Goal: Task Accomplishment & Management: Manage account settings

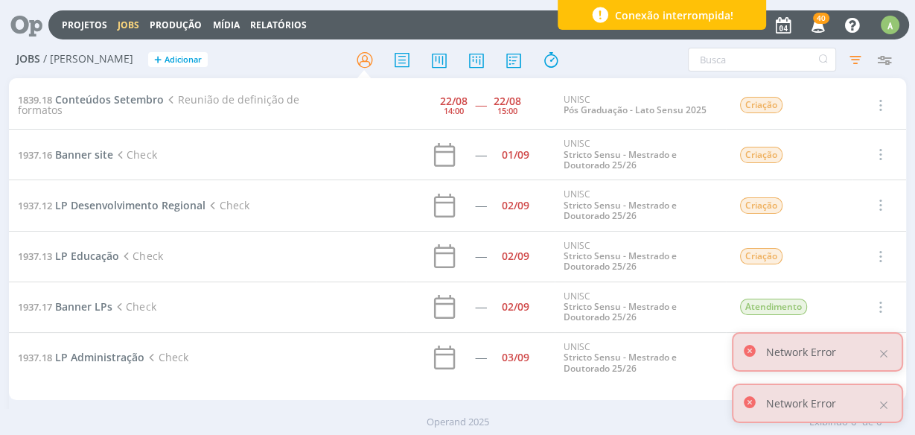
click at [632, 11] on span "Conexão interrompida!" at bounding box center [674, 15] width 118 height 16
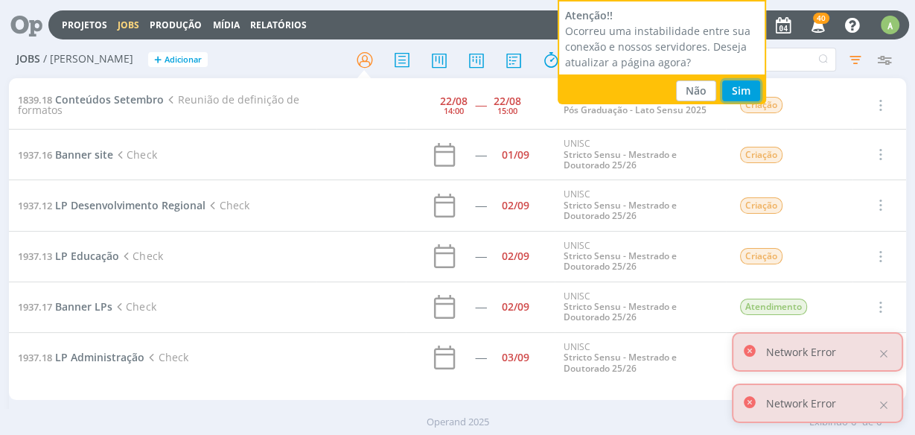
click at [727, 89] on button "Sim" at bounding box center [741, 90] width 38 height 21
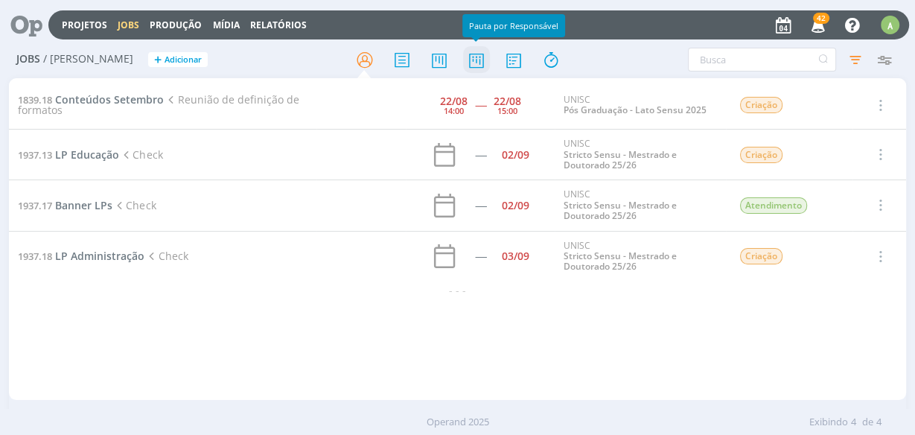
click at [474, 66] on icon at bounding box center [475, 59] width 27 height 29
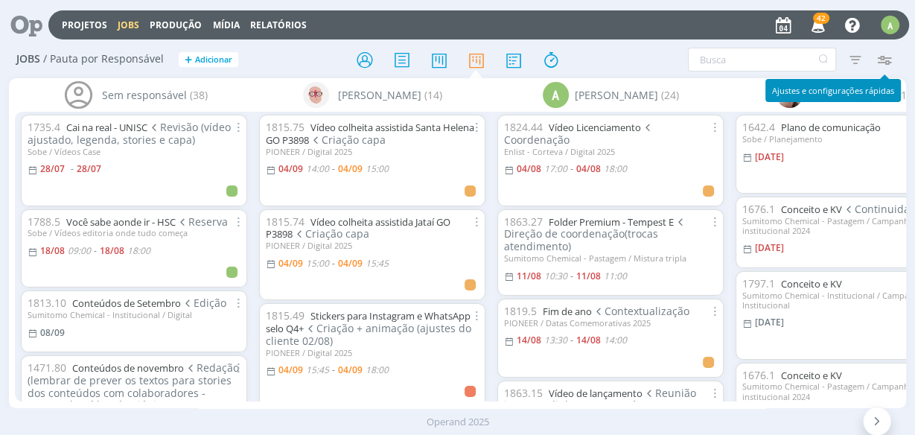
click at [882, 65] on icon "button" at bounding box center [883, 59] width 27 height 27
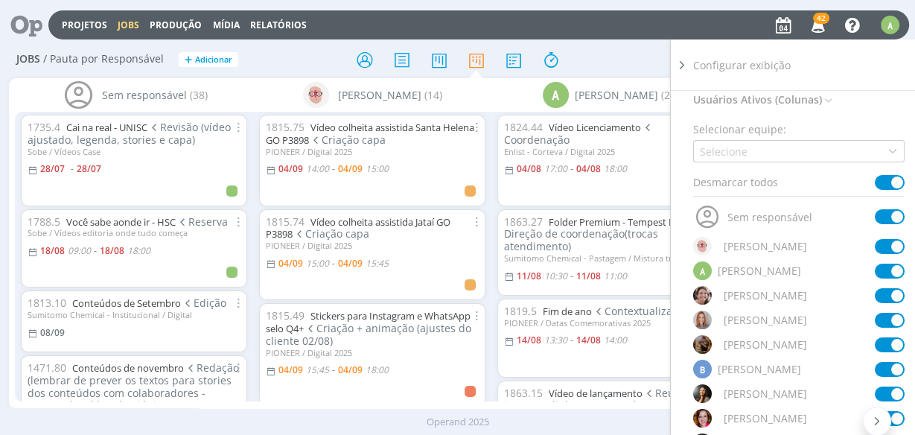
scroll to position [60, 0]
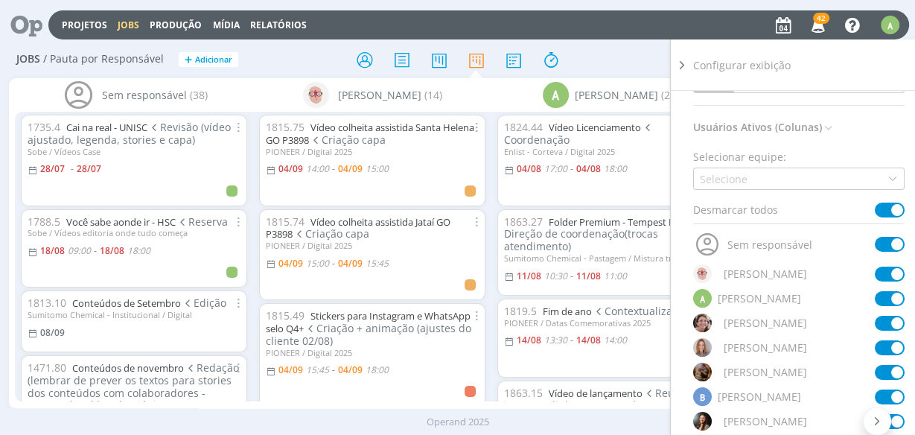
click at [887, 213] on span at bounding box center [890, 210] width 30 height 15
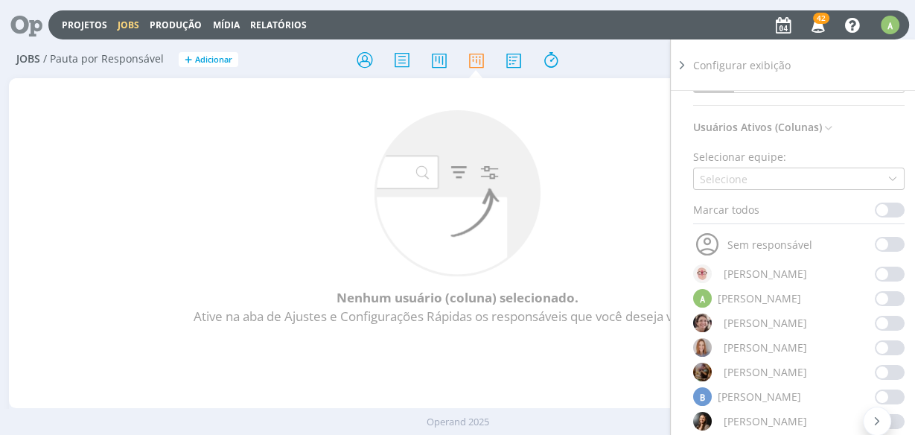
click at [879, 293] on span at bounding box center [890, 298] width 30 height 15
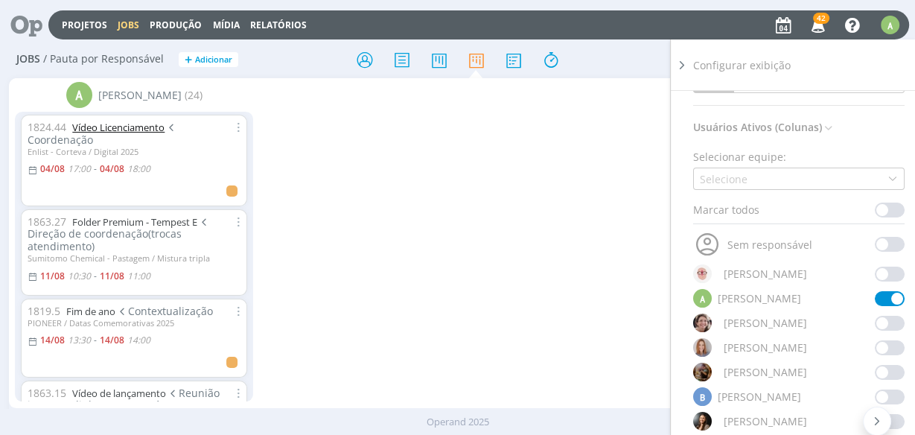
click at [143, 125] on link "Vídeo Licenciamento" at bounding box center [118, 127] width 92 height 13
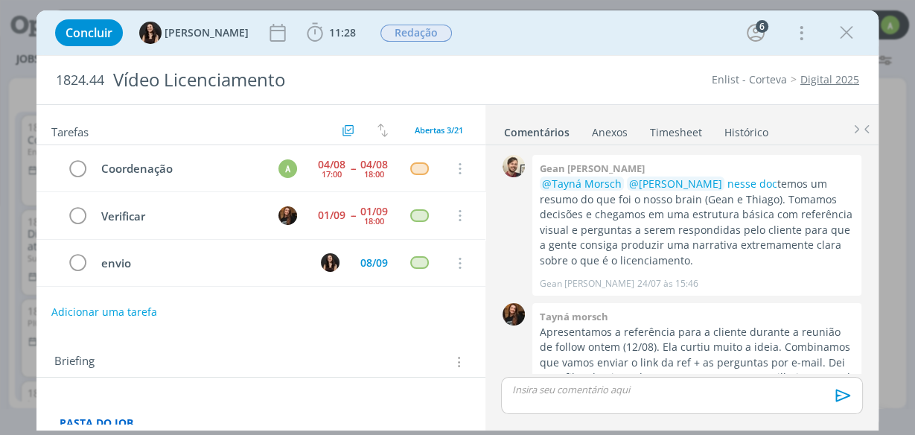
scroll to position [506, 0]
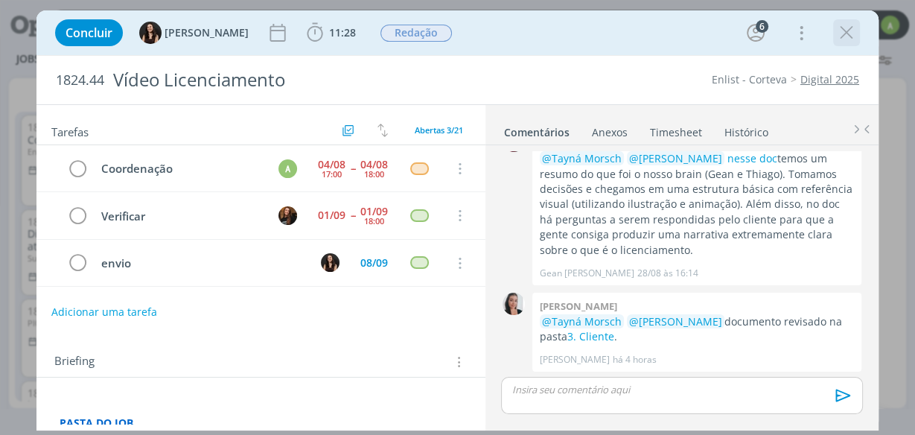
click at [848, 36] on icon "dialog" at bounding box center [846, 33] width 22 height 22
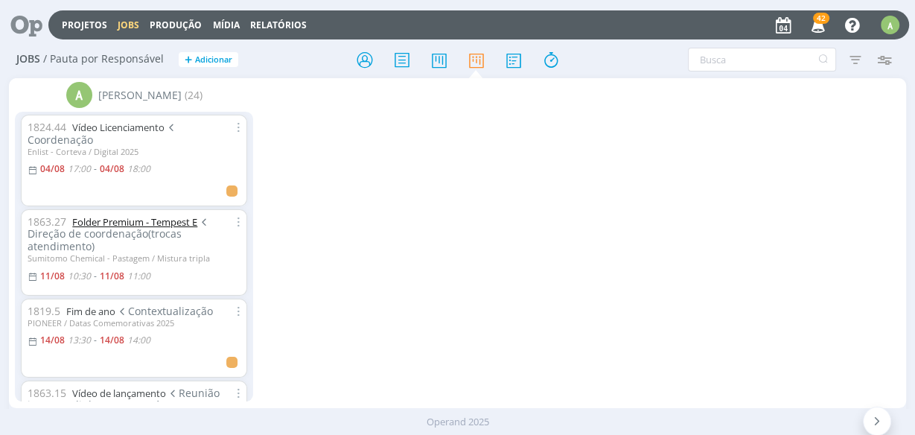
click at [128, 216] on link "Folder Premium - Tempest E" at bounding box center [134, 221] width 125 height 13
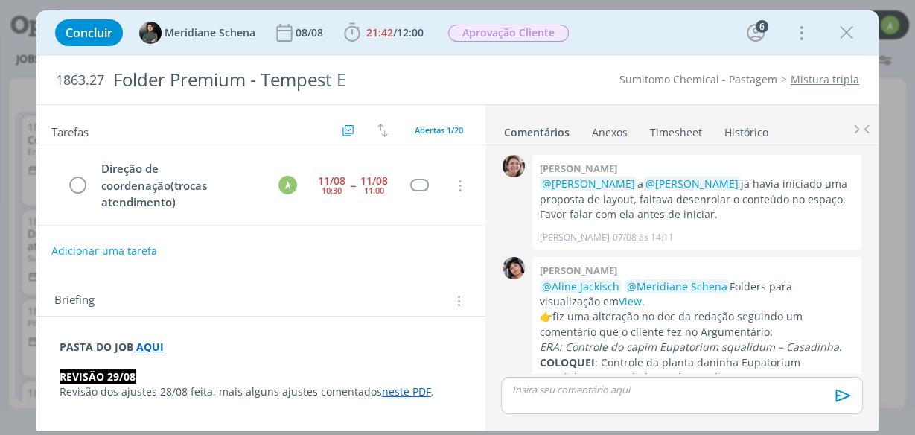
scroll to position [1696, 0]
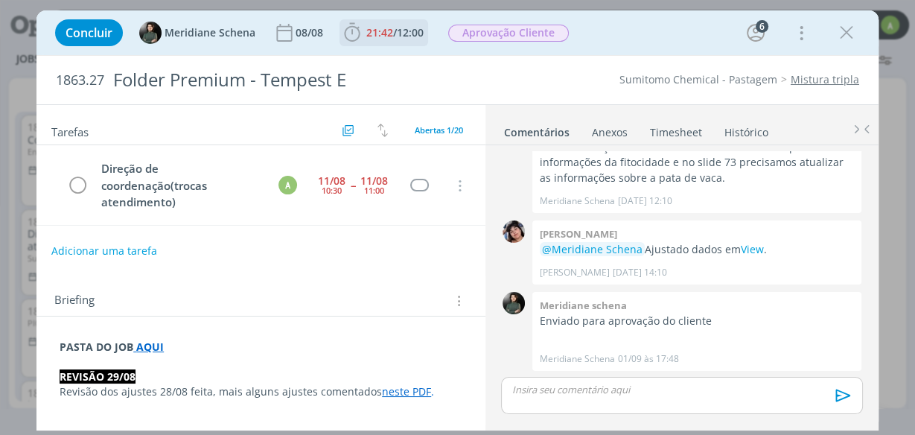
click at [351, 39] on icon "dialog" at bounding box center [352, 33] width 22 height 22
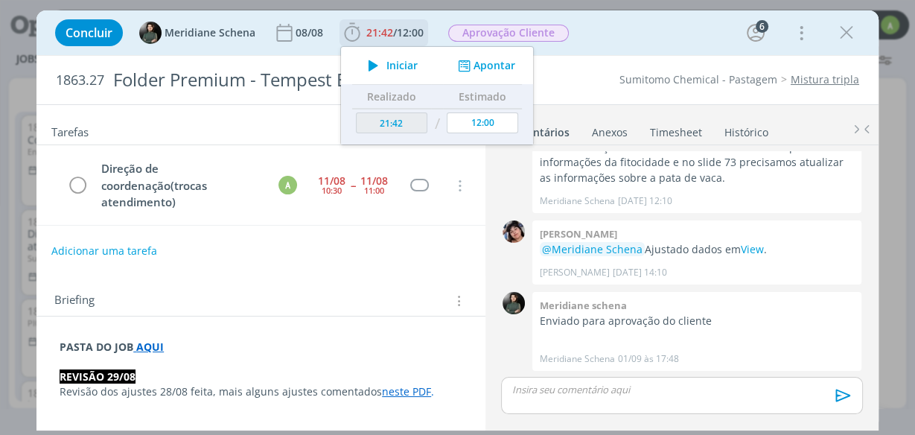
click at [477, 68] on button "Apontar" at bounding box center [485, 66] width 62 height 16
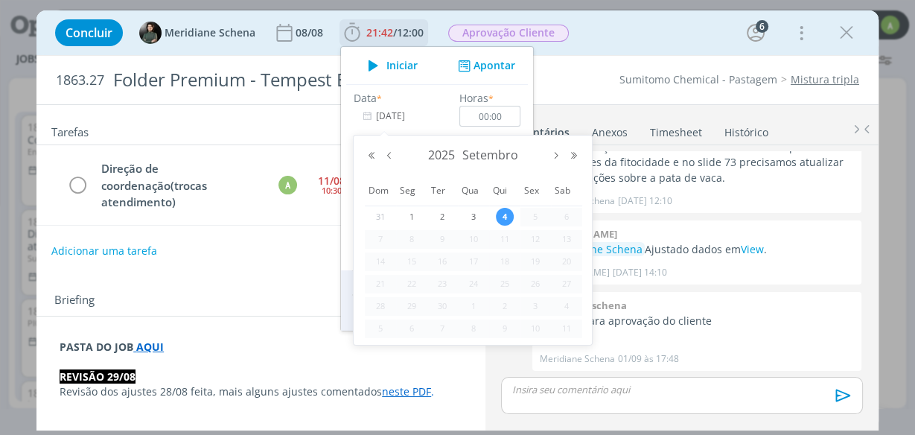
click at [404, 117] on input "[DATE]" at bounding box center [400, 116] width 93 height 21
click at [390, 158] on button "Mês anterior" at bounding box center [389, 155] width 18 height 10
click at [409, 258] on span "11" at bounding box center [412, 261] width 18 height 18
type input "[DATE]"
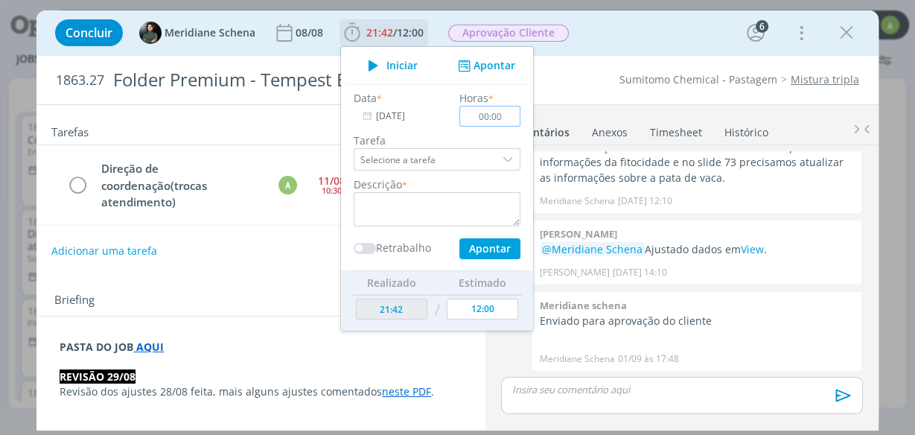
click at [496, 116] on input "00:00" at bounding box center [489, 116] width 61 height 21
click at [500, 117] on input "00:00" at bounding box center [489, 116] width 61 height 21
type input "00:30"
click at [385, 203] on textarea "dialog" at bounding box center [437, 209] width 167 height 34
type textarea "reuniao"
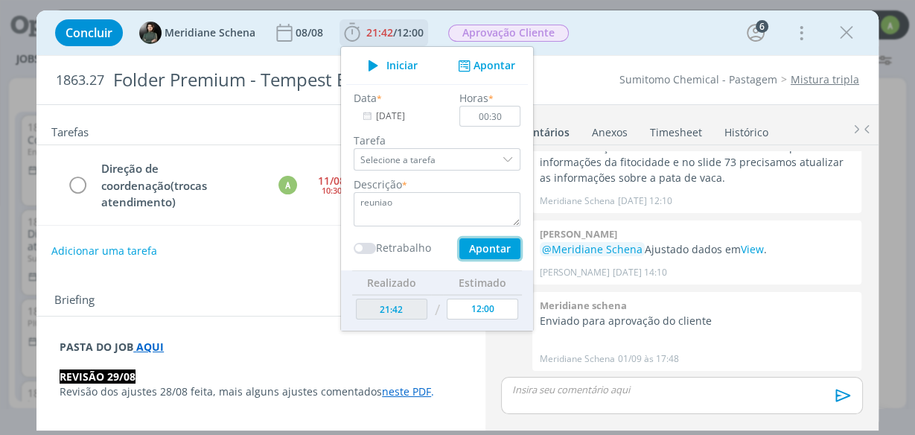
click at [506, 243] on button "Apontar" at bounding box center [489, 248] width 61 height 21
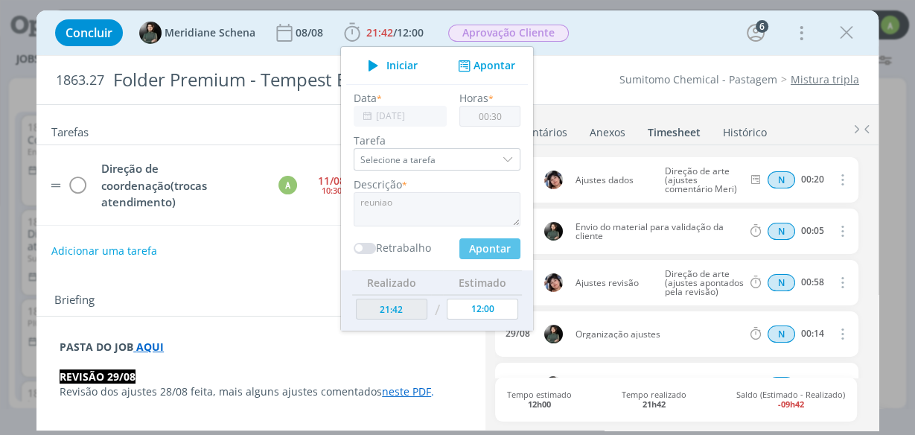
type input "22:12"
type input "[DATE]"
type input "00:00"
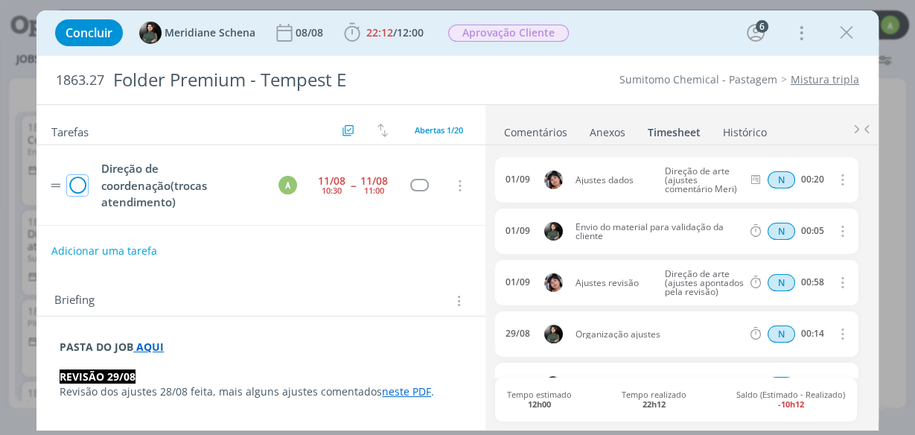
click at [80, 178] on icon "dialog" at bounding box center [77, 186] width 21 height 22
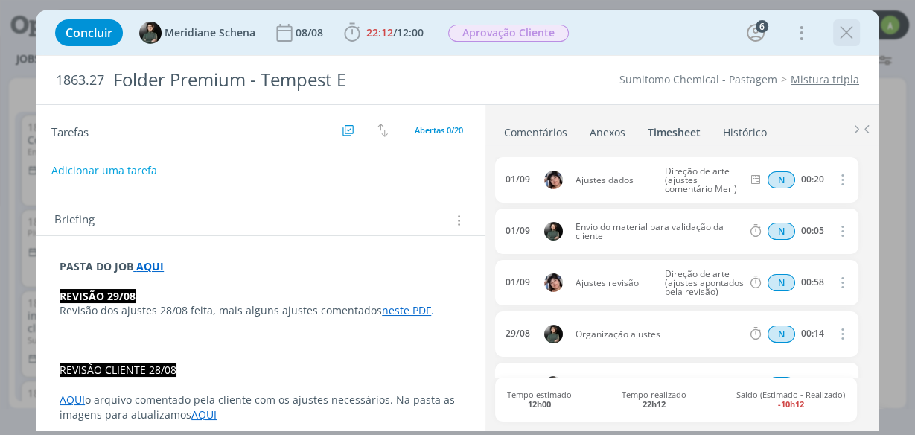
click at [851, 36] on icon "dialog" at bounding box center [846, 33] width 22 height 22
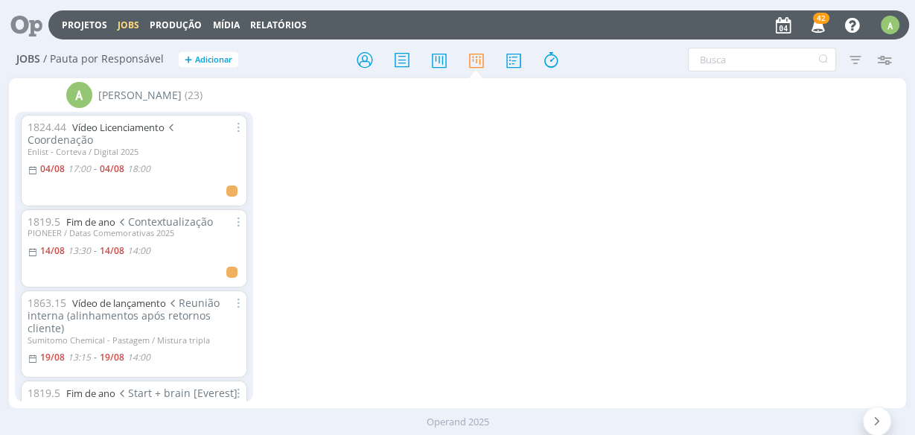
click at [126, 309] on span "Reunião interna (alinhamentos após retornos cliente)" at bounding box center [124, 315] width 192 height 39
click at [129, 301] on link "Vídeo de lançamento" at bounding box center [119, 302] width 94 height 13
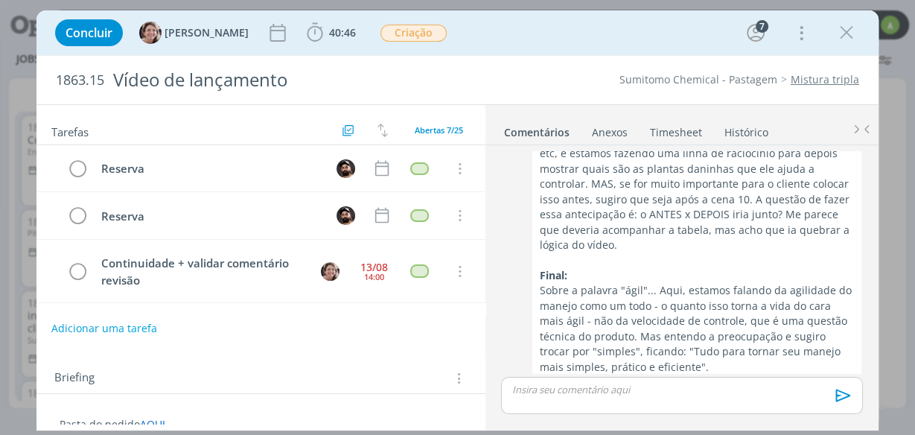
scroll to position [75, 0]
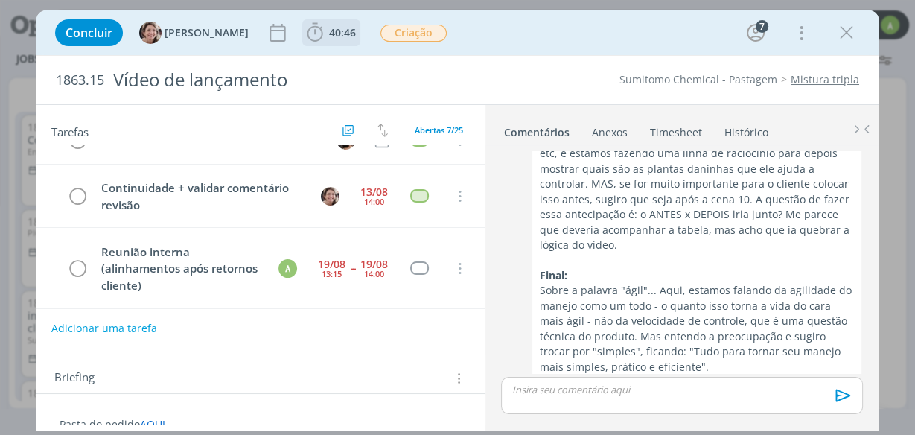
click at [329, 32] on span "40:46" at bounding box center [342, 32] width 27 height 14
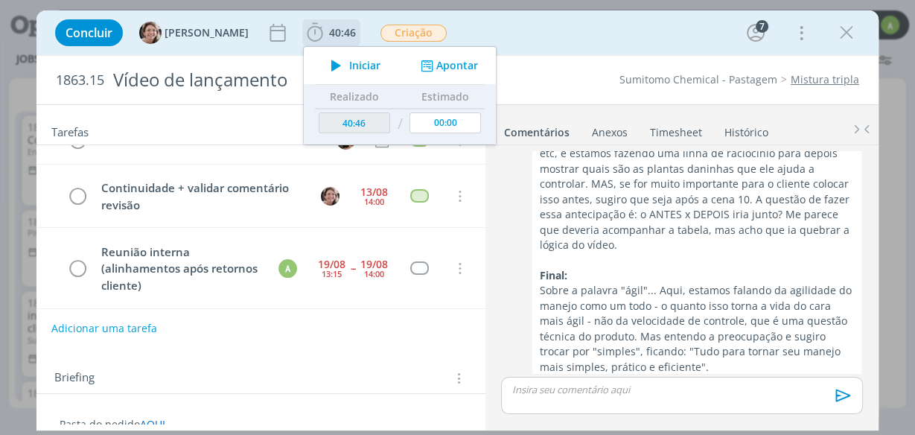
click at [434, 64] on button "Apontar" at bounding box center [448, 66] width 62 height 16
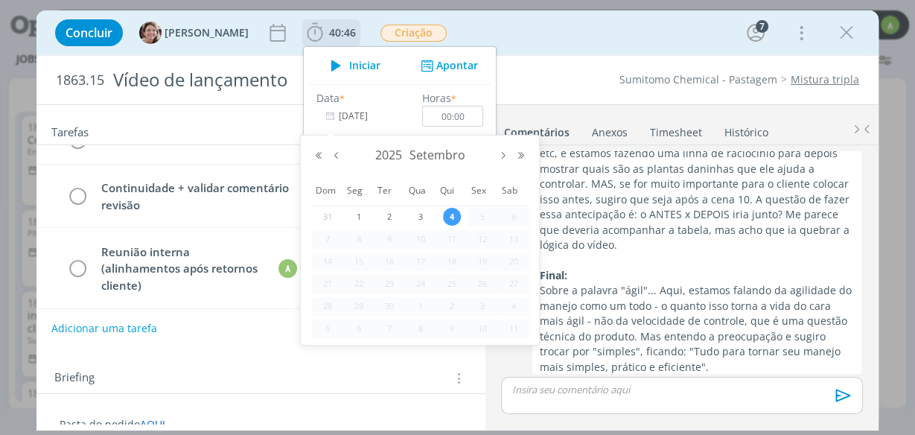
click at [352, 113] on input "[DATE]" at bounding box center [362, 116] width 93 height 21
click at [339, 157] on button "Mês anterior" at bounding box center [337, 155] width 18 height 10
click at [386, 280] on span "19" at bounding box center [389, 284] width 18 height 18
type input "[DATE]"
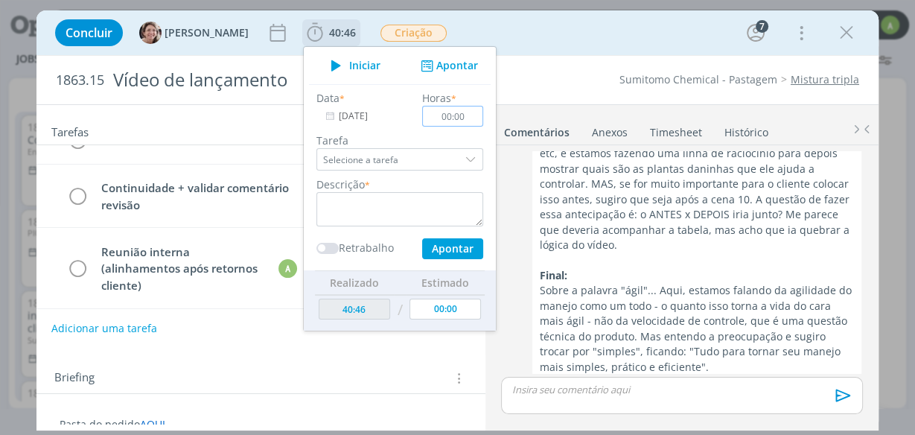
click at [450, 115] on input "00:00" at bounding box center [452, 116] width 61 height 21
type input "00:45"
click at [316, 199] on textarea "dialog" at bounding box center [399, 209] width 167 height 34
type textarea "e"
click at [332, 216] on textarea "r" at bounding box center [399, 209] width 167 height 34
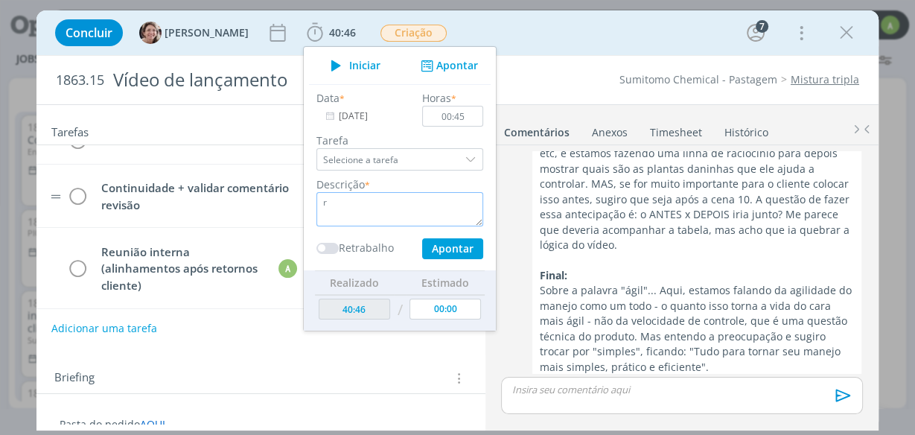
type textarea "r"
click at [179, 216] on tr "Continuidade + validar comentário revisão [DATE] 14:00 Cancelar" at bounding box center [260, 197] width 449 height 64
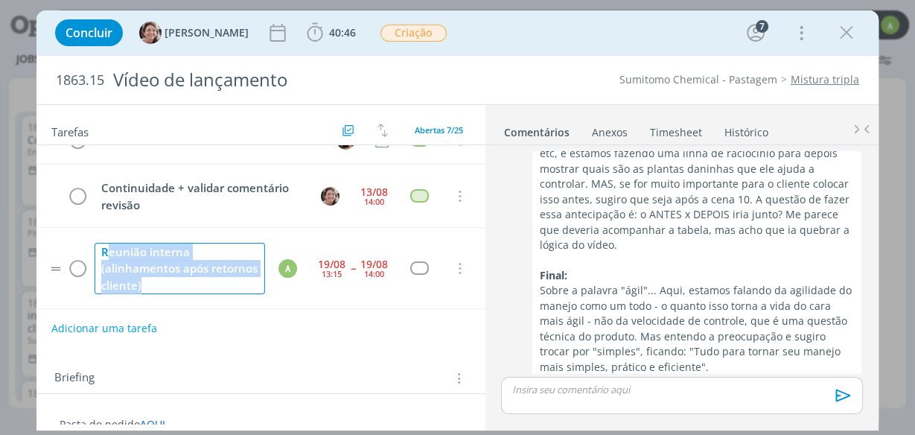
drag, startPoint x: 107, startPoint y: 243, endPoint x: 176, endPoint y: 282, distance: 78.7
click at [176, 284] on div "Reunião interna (alinhamentos após retornos cliente)" at bounding box center [180, 269] width 170 height 52
click at [176, 273] on div "Reunião interna (alinhamentos após retornos cliente)" at bounding box center [180, 269] width 170 height 52
drag, startPoint x: 194, startPoint y: 252, endPoint x: 227, endPoint y: 296, distance: 55.2
click at [227, 297] on tr "Reunião interna (alinhamentos após retornos cliente) A [DATE] 13:15 -- [DATE] 1…" at bounding box center [260, 268] width 449 height 80
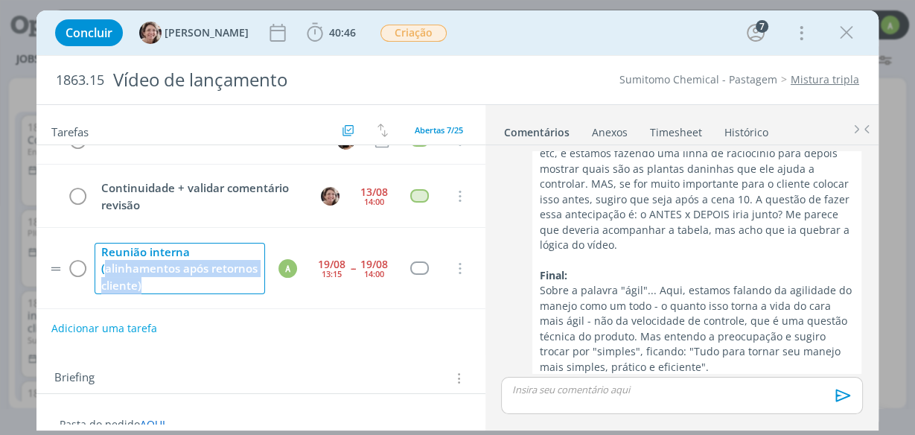
copy div "alinhamentos após retornos cliente)"
click at [329, 36] on span "40:46" at bounding box center [342, 32] width 27 height 14
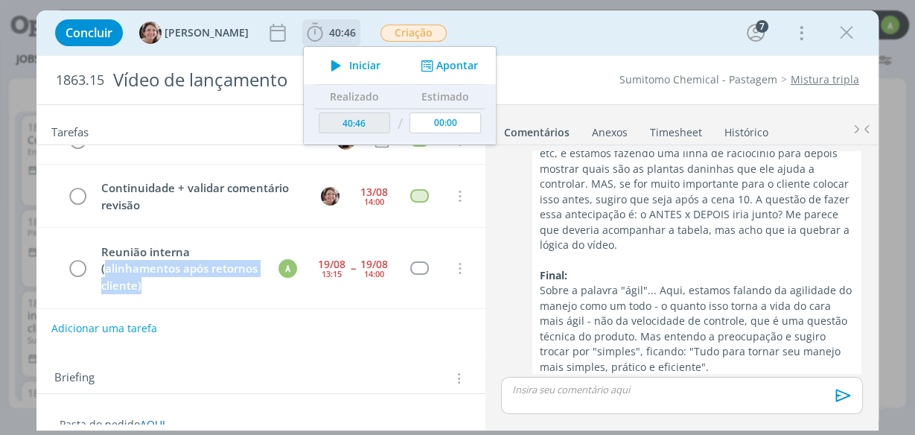
click at [432, 68] on button "Apontar" at bounding box center [448, 66] width 62 height 16
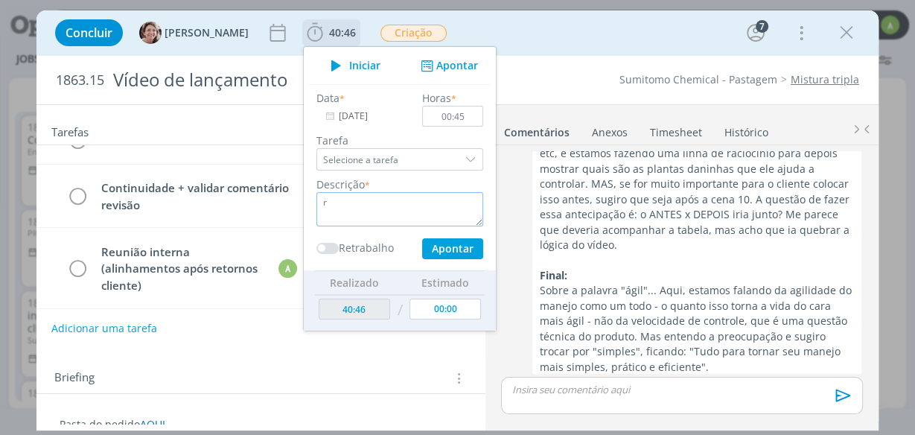
click at [329, 194] on textarea "r" at bounding box center [399, 209] width 167 height 34
paste textarea "alinhamentos após retornos cliente)"
type textarea "alinhamentos após retornos cliente)"
click at [428, 249] on button "Apontar" at bounding box center [452, 248] width 61 height 21
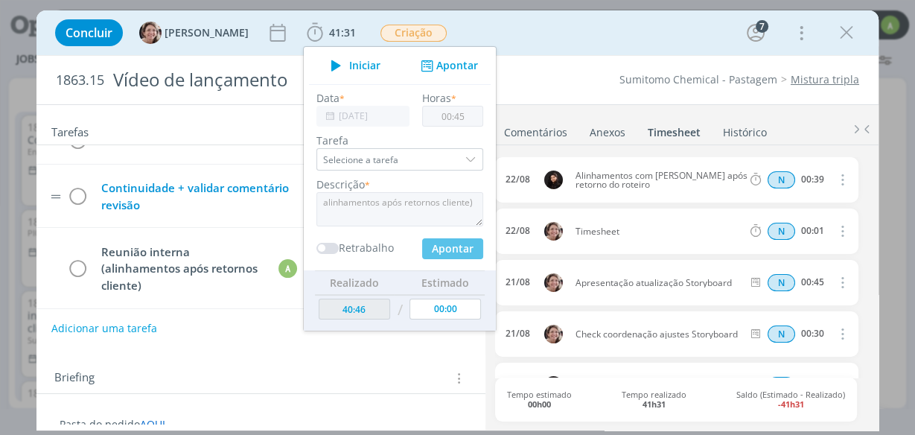
type input "[DATE]"
type input "00:00"
type input "41:31"
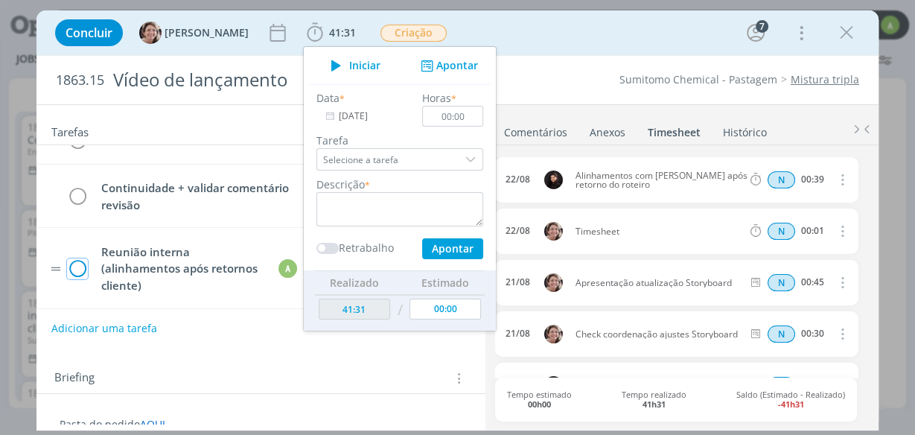
click at [76, 261] on icon "dialog" at bounding box center [77, 269] width 21 height 22
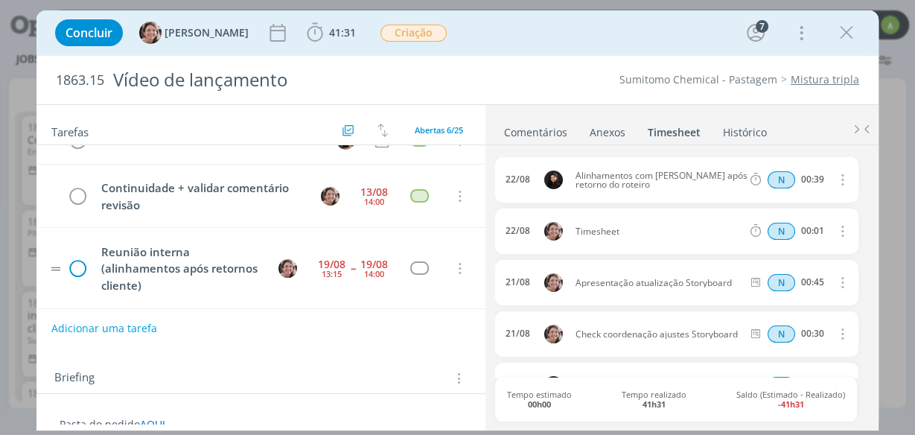
scroll to position [189, 0]
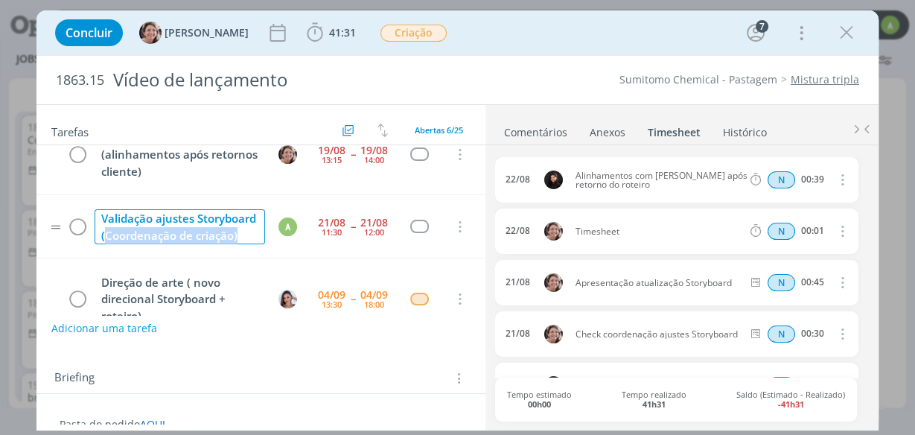
drag, startPoint x: 168, startPoint y: 230, endPoint x: 182, endPoint y: 252, distance: 26.4
click at [182, 244] on div "Validação ajustes Storyboard (Coordenação de criação)" at bounding box center [180, 226] width 170 height 35
click at [189, 229] on div "Validação ajustes Storyboard (Coordenação de criação)" at bounding box center [180, 226] width 170 height 35
drag, startPoint x: 103, startPoint y: 210, endPoint x: 160, endPoint y: 233, distance: 61.1
click at [160, 233] on div "Validação ajustes Storyboard (Coordenação de criação)" at bounding box center [180, 226] width 170 height 35
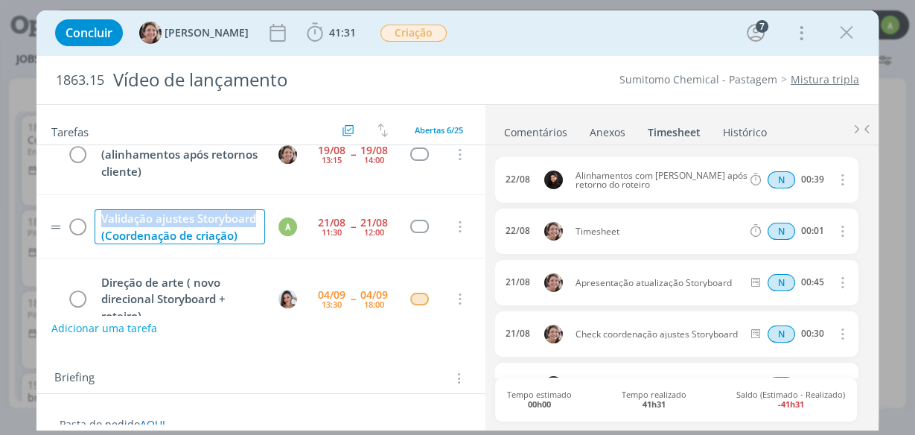
copy div "Validação ajustes Storyboard"
click at [329, 36] on span "41:31" at bounding box center [342, 32] width 27 height 14
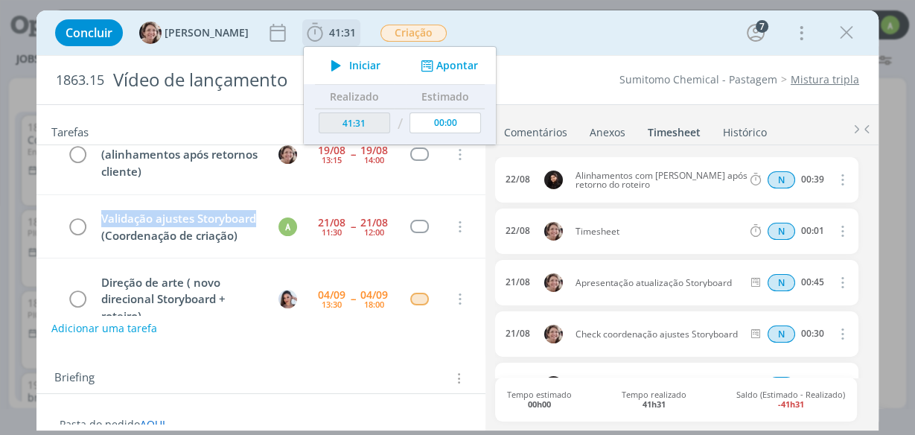
click at [429, 69] on button "Apontar" at bounding box center [448, 66] width 62 height 16
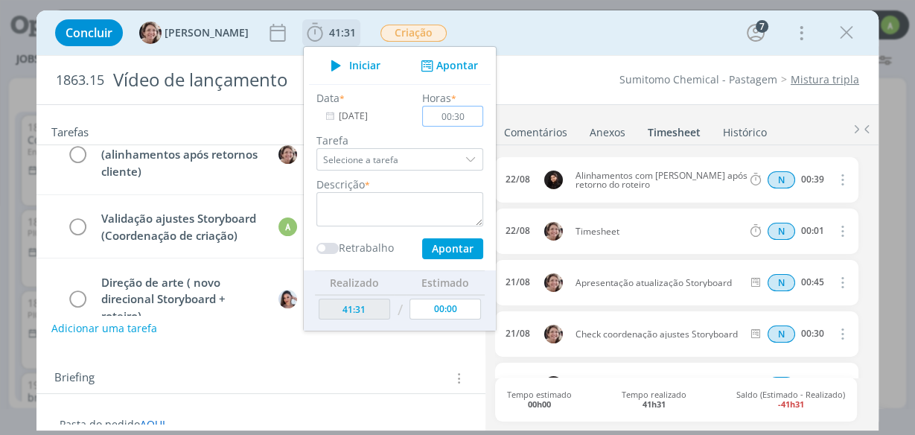
type input "00:30"
click at [380, 201] on textarea "dialog" at bounding box center [399, 209] width 167 height 34
paste textarea "Validação ajustes Storyboard"
type textarea "Validação ajustes Storyboard"
click at [433, 249] on button "Apontar" at bounding box center [452, 248] width 61 height 21
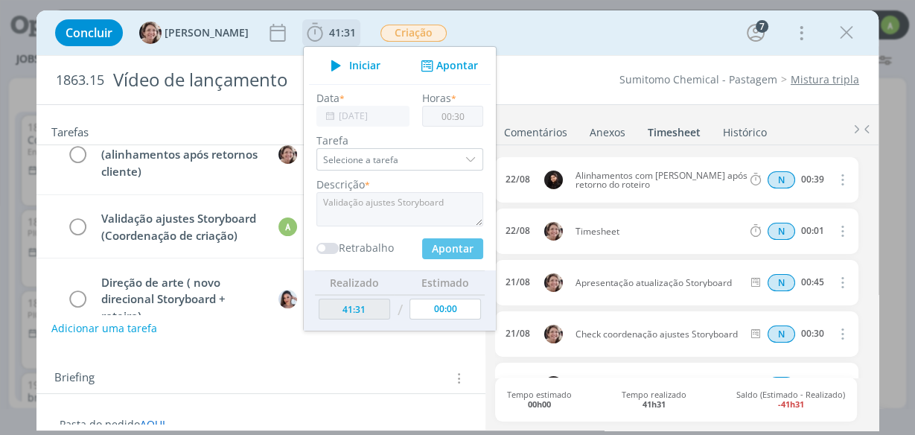
type input "42:01"
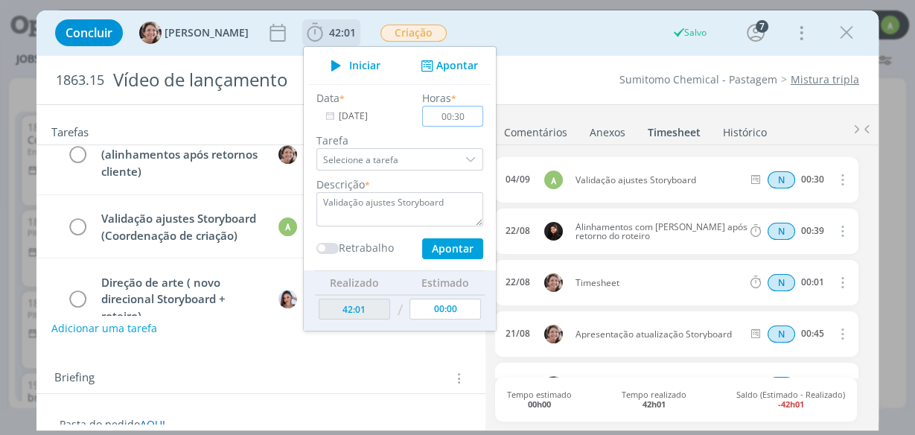
type input "00:00"
click at [80, 228] on icon "dialog" at bounding box center [77, 227] width 21 height 22
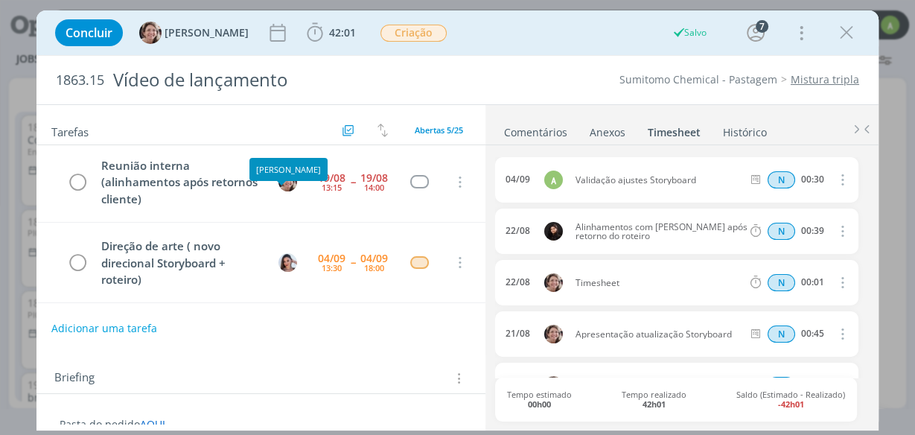
scroll to position [139, 0]
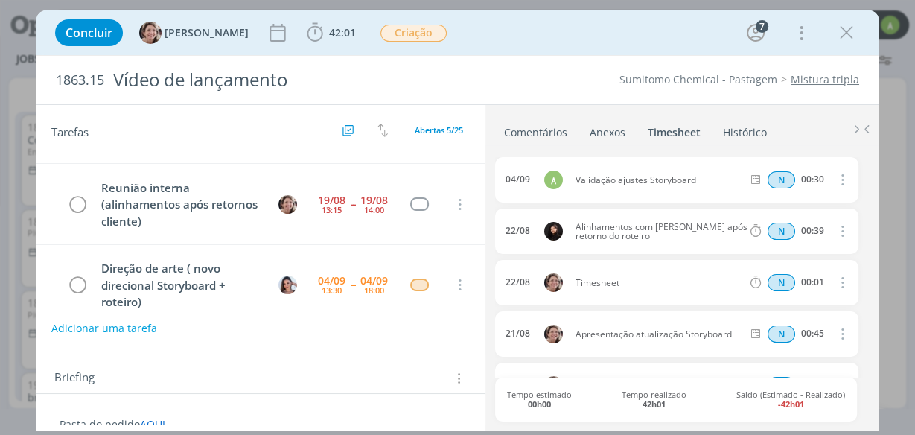
click at [848, 34] on icon "dialog" at bounding box center [846, 33] width 22 height 22
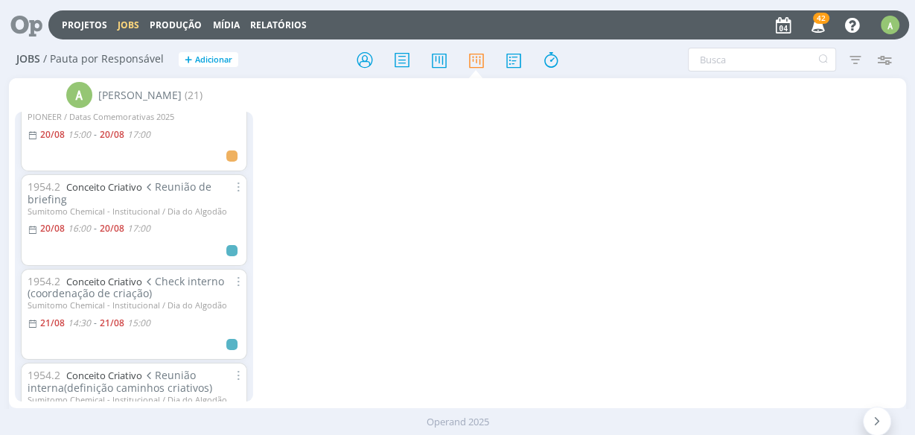
scroll to position [238, 0]
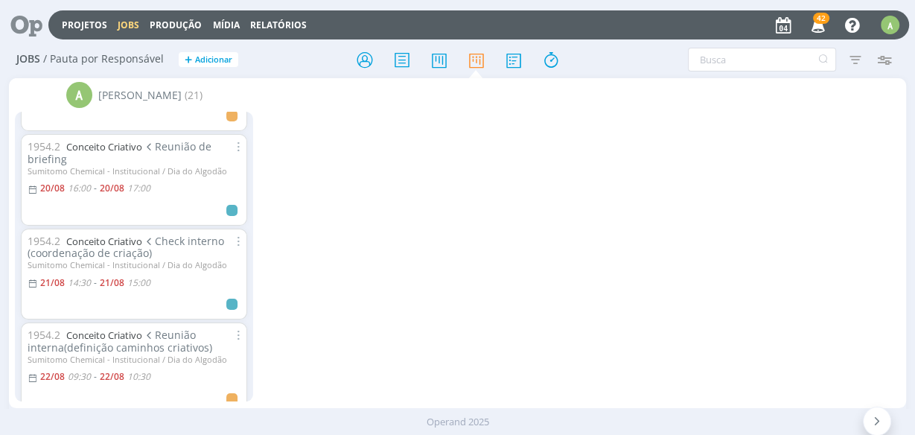
click at [130, 152] on div "1954.2 Conceito Criativo Reunião de briefing" at bounding box center [134, 153] width 213 height 25
click at [120, 151] on div "1954.2 Conceito Criativo Reunião de briefing" at bounding box center [134, 153] width 213 height 25
click at [121, 150] on link "Conceito Criativo" at bounding box center [104, 146] width 76 height 13
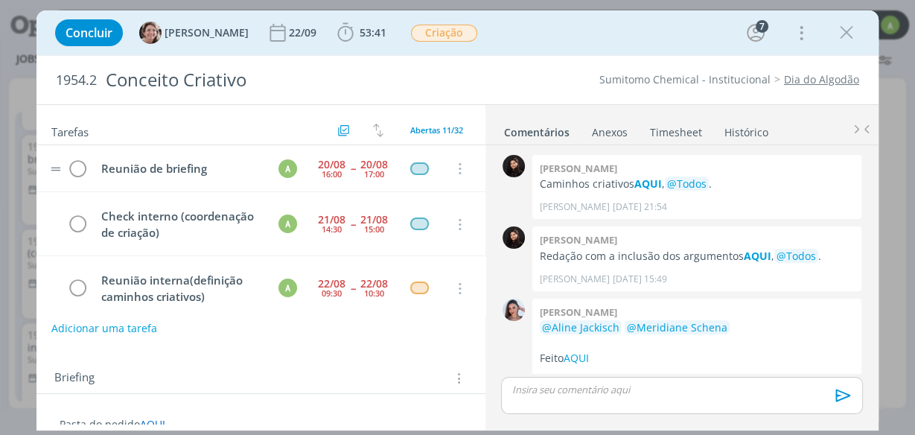
scroll to position [691, 0]
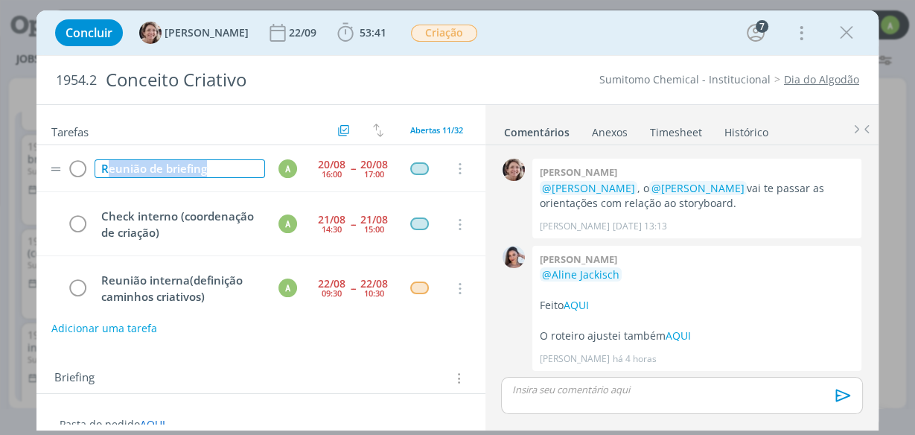
drag, startPoint x: 105, startPoint y: 167, endPoint x: 240, endPoint y: 177, distance: 135.9
click at [240, 177] on td "Reunião de briefing" at bounding box center [177, 169] width 170 height 26
copy div "eunião de briefing"
click at [334, 38] on icon "dialog" at bounding box center [345, 33] width 22 height 22
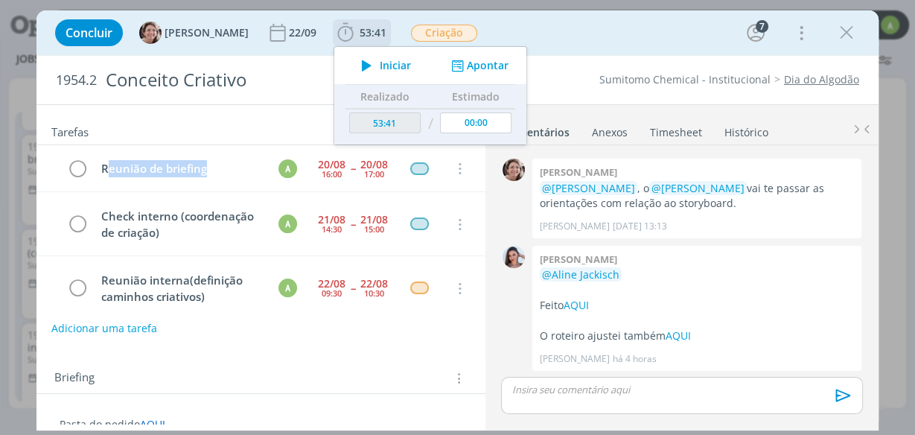
click at [459, 69] on button "Apontar" at bounding box center [478, 66] width 62 height 16
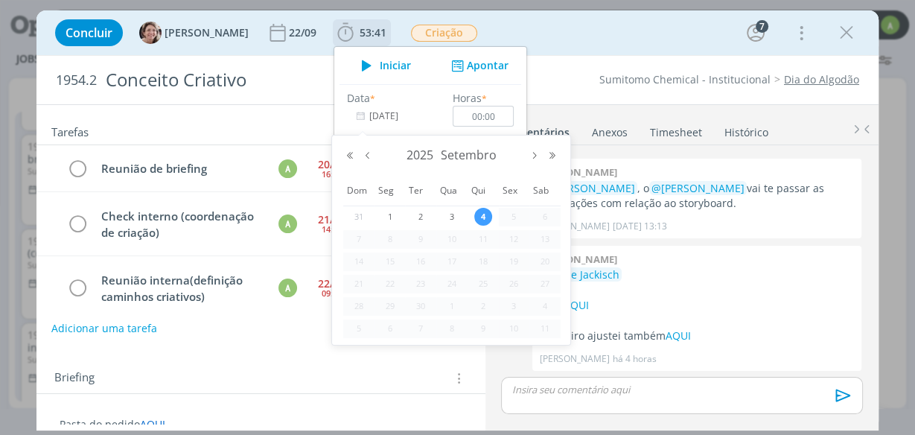
click at [372, 115] on input "[DATE]" at bounding box center [393, 116] width 93 height 21
click at [364, 156] on button "Mês anterior" at bounding box center [368, 155] width 18 height 10
click at [232, 240] on td "Check interno (coordenação de criação)" at bounding box center [177, 224] width 170 height 43
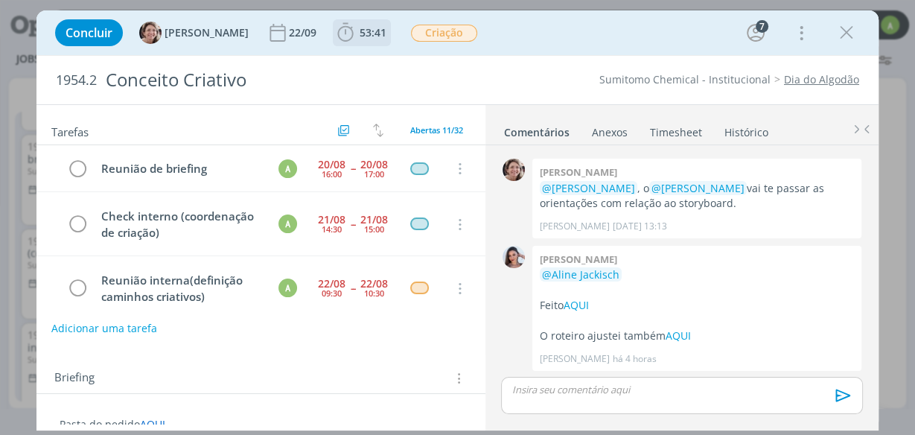
click at [360, 37] on span "53:41" at bounding box center [373, 32] width 27 height 14
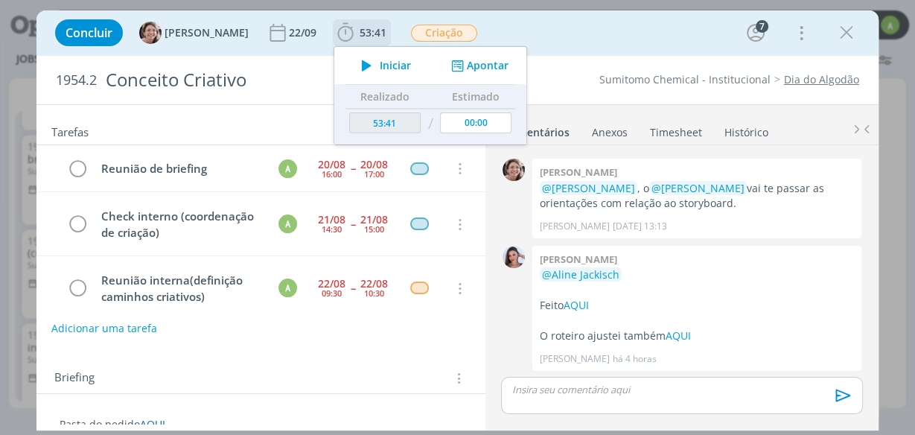
click at [457, 68] on button "Apontar" at bounding box center [478, 66] width 62 height 16
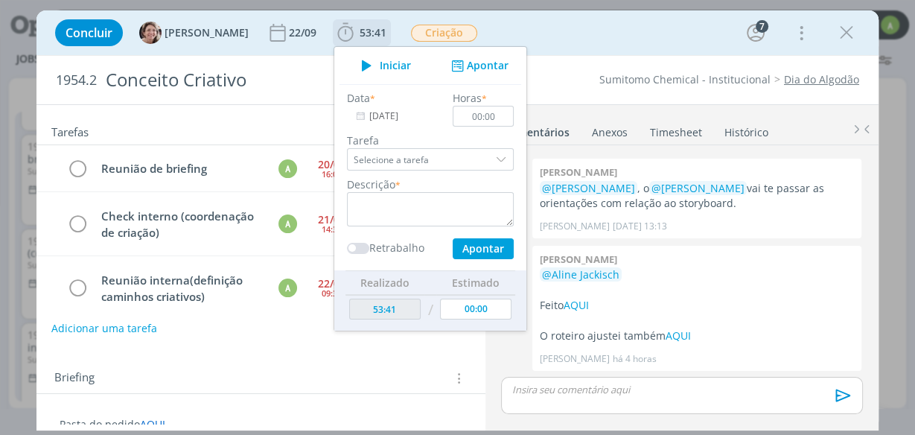
click at [392, 109] on input "[DATE]" at bounding box center [393, 116] width 93 height 21
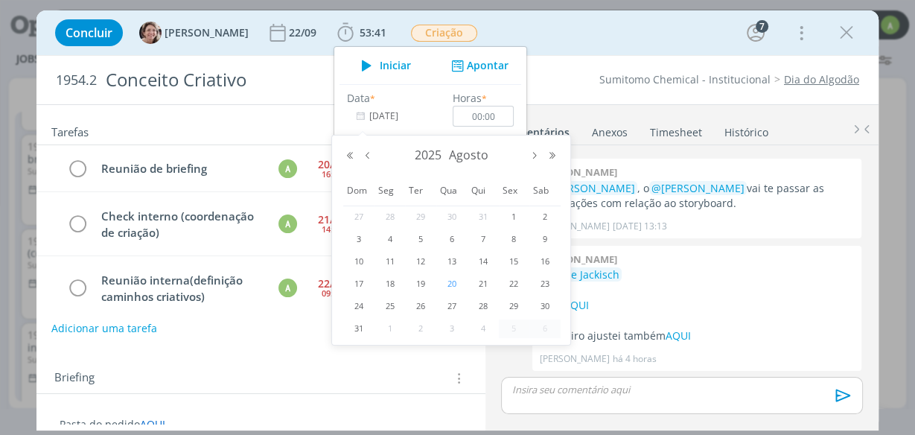
click at [454, 283] on span "20" at bounding box center [452, 284] width 18 height 18
type input "[DATE]"
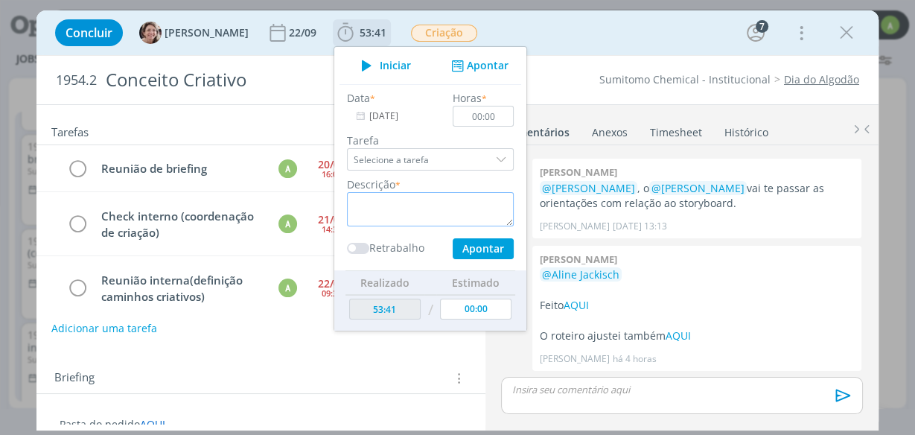
click at [365, 208] on textarea "dialog" at bounding box center [430, 209] width 167 height 34
paste textarea "eunião de briefing"
type textarea "eunião de briefing1"
click at [482, 118] on input "00:00" at bounding box center [483, 116] width 61 height 21
type input "01:00"
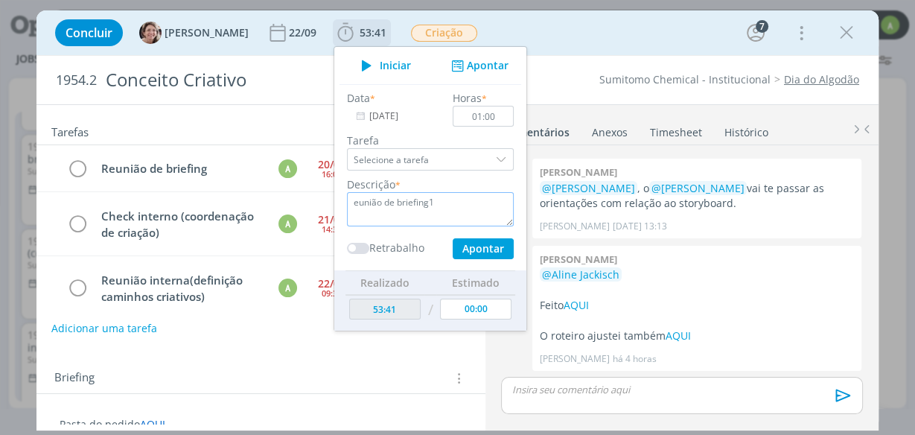
click at [440, 208] on textarea "eunião de briefing1" at bounding box center [430, 209] width 167 height 34
click at [347, 204] on textarea "eunião de briefing" at bounding box center [430, 209] width 167 height 34
click at [347, 200] on textarea "eunião de briefing" at bounding box center [430, 209] width 167 height 34
type textarea "Reunião de briefing"
click at [477, 246] on button "Apontar" at bounding box center [483, 248] width 61 height 21
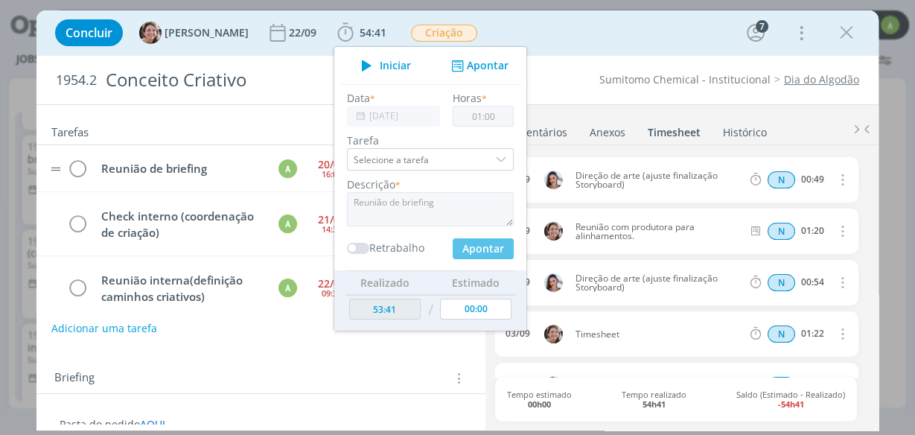
type input "54:41"
type input "[DATE]"
type input "00:00"
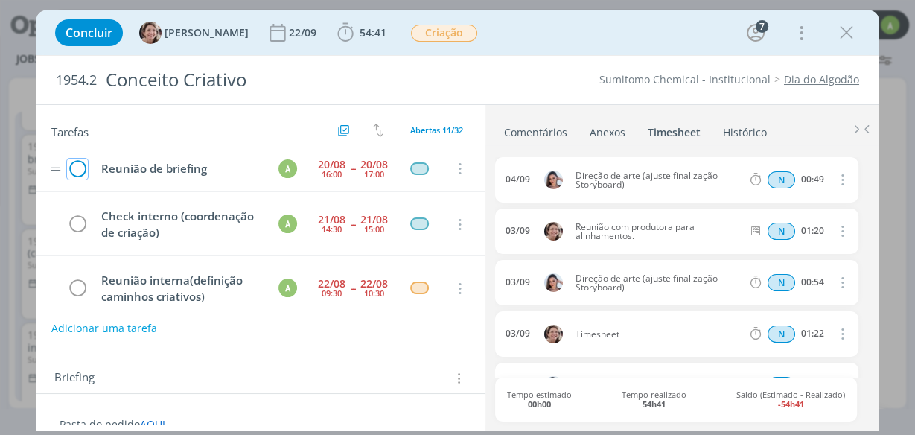
click at [71, 169] on icon "dialog" at bounding box center [77, 169] width 21 height 22
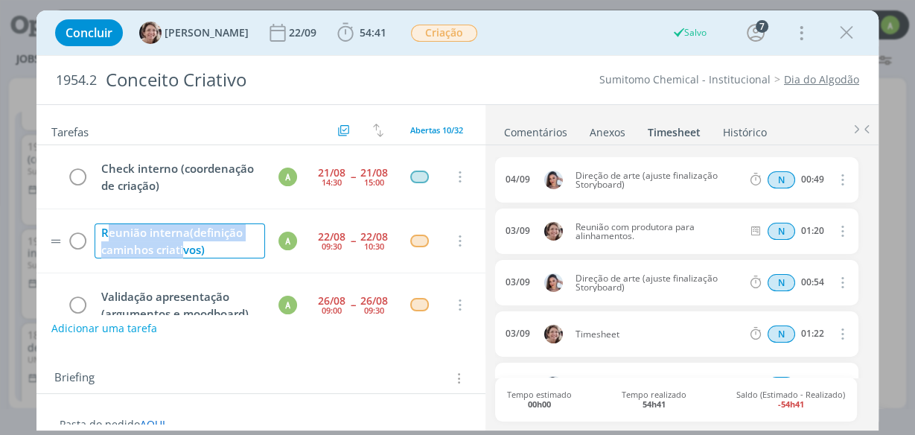
drag, startPoint x: 110, startPoint y: 228, endPoint x: 182, endPoint y: 242, distance: 72.9
click at [182, 242] on div "Reunião interna(definição caminhos criativos)" at bounding box center [180, 240] width 170 height 35
click at [181, 241] on div "Reunião interna(definição caminhos criativos)" at bounding box center [180, 240] width 170 height 35
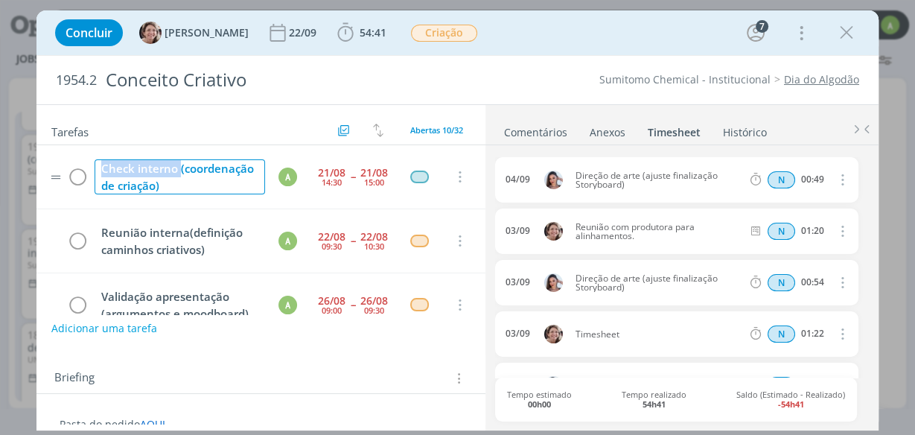
drag, startPoint x: 98, startPoint y: 165, endPoint x: 179, endPoint y: 170, distance: 82.0
click at [179, 170] on div "Check interno (coordenação de criação)" at bounding box center [180, 176] width 170 height 35
copy div "Check interno"
click at [360, 33] on span "54:41" at bounding box center [373, 32] width 27 height 14
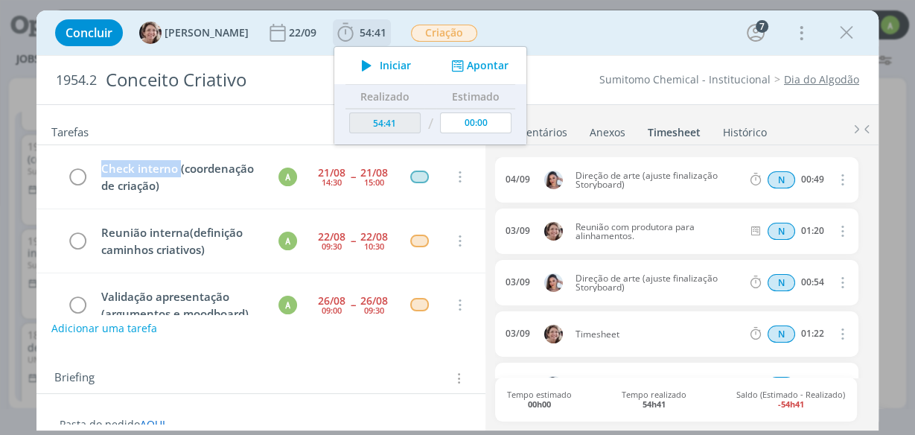
click at [461, 68] on button "Apontar" at bounding box center [478, 66] width 62 height 16
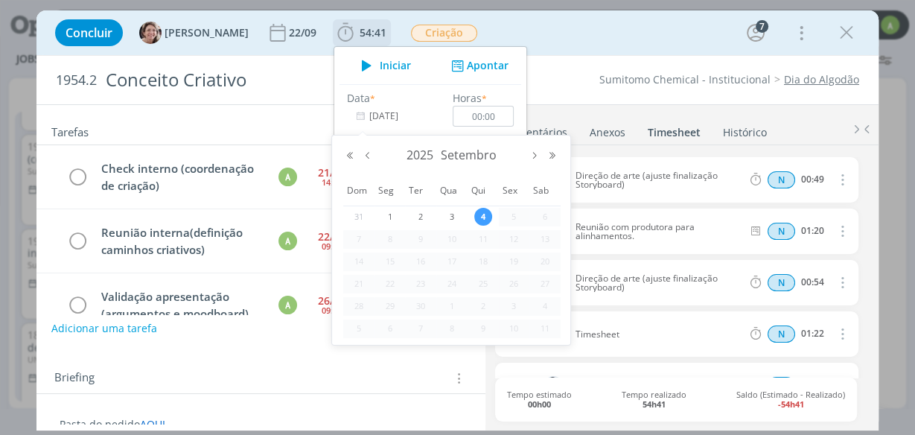
click at [397, 116] on input "[DATE]" at bounding box center [393, 116] width 93 height 21
click at [366, 155] on button "Mês anterior" at bounding box center [368, 155] width 18 height 10
click at [480, 282] on span "21" at bounding box center [483, 284] width 18 height 18
type input "[DATE]"
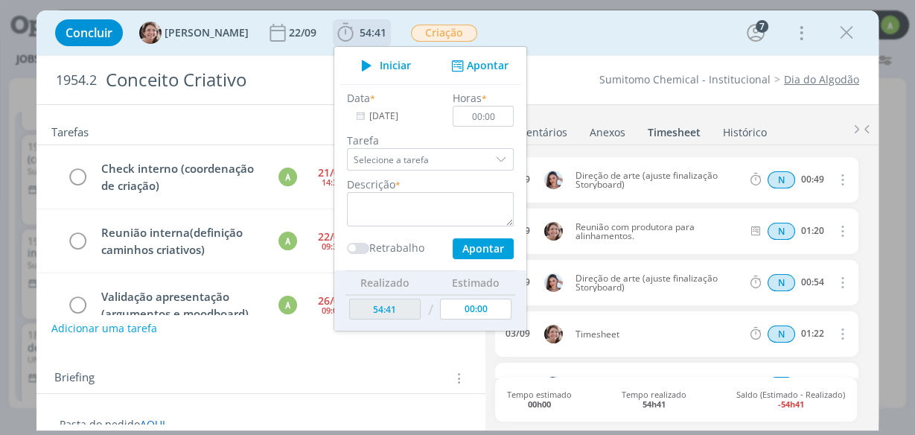
click at [404, 189] on div "Descrição *" at bounding box center [431, 201] width 182 height 50
click at [353, 188] on label "Descrição" at bounding box center [371, 184] width 48 height 16
click at [347, 202] on textarea "dialog" at bounding box center [430, 209] width 167 height 34
paste textarea "Check interno"
type textarea "Check interno"
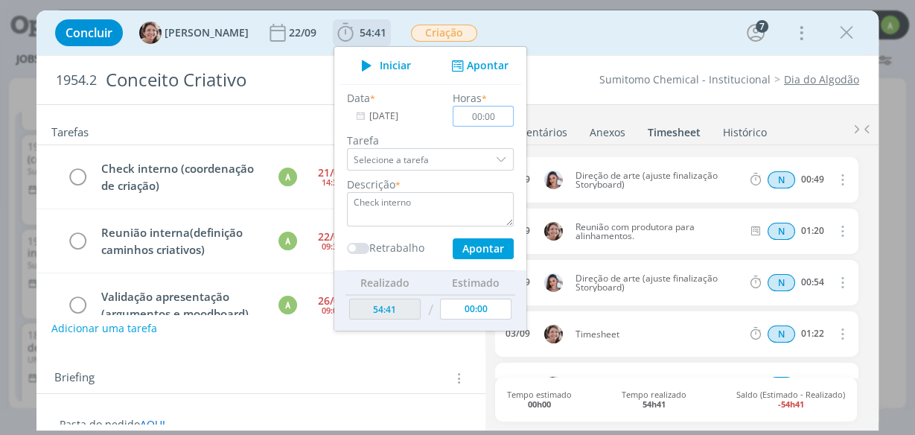
click at [456, 118] on input "00:00" at bounding box center [483, 116] width 61 height 21
click at [478, 114] on input "00:00" at bounding box center [483, 116] width 61 height 21
type input "00:30"
click at [488, 243] on button "Apontar" at bounding box center [483, 248] width 61 height 21
type textarea "Check interno"
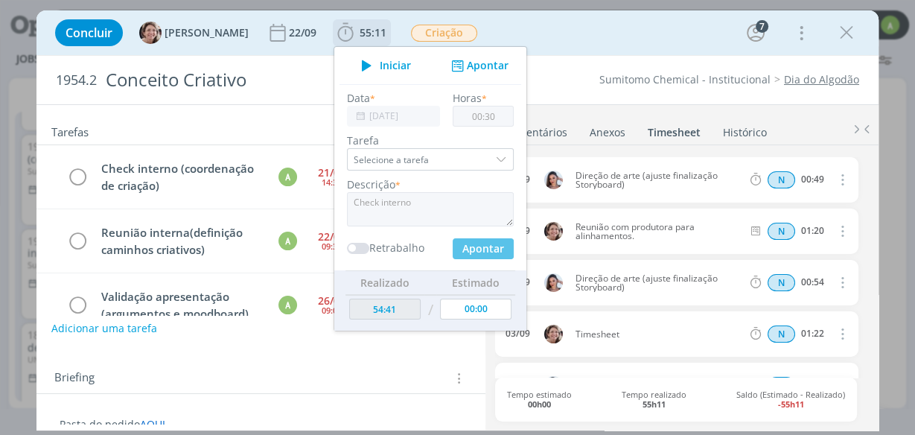
type input "55:11"
type input "[DATE]"
type input "00:00"
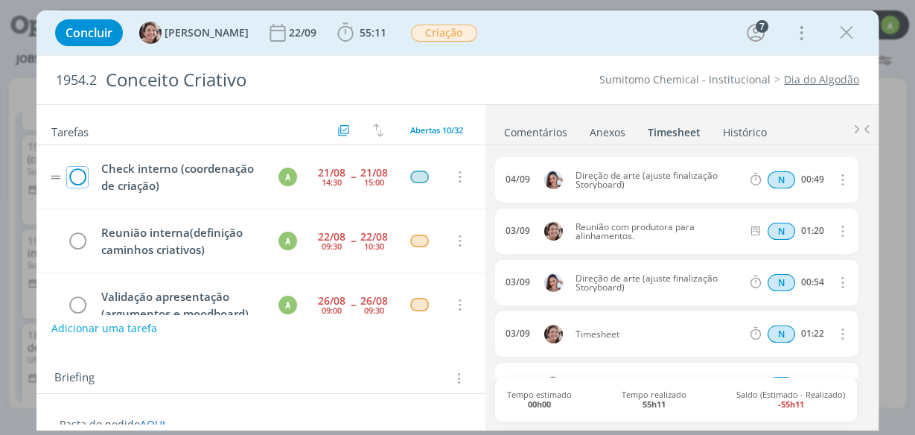
click at [83, 175] on icon "dialog" at bounding box center [77, 177] width 21 height 22
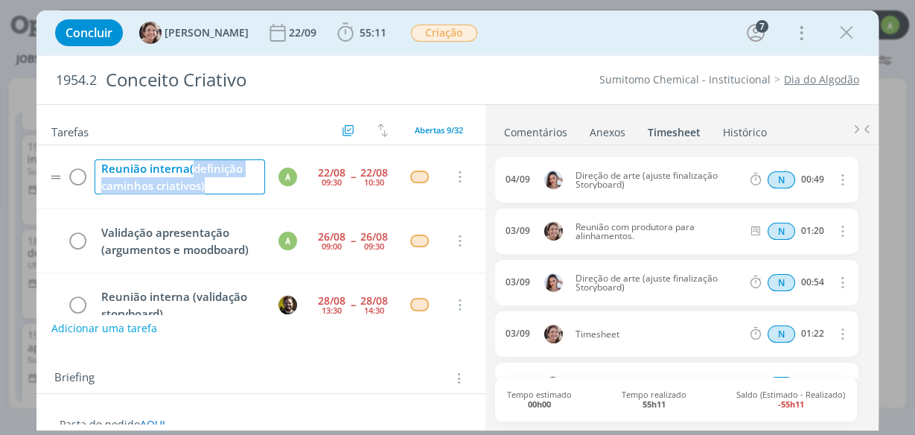
drag, startPoint x: 190, startPoint y: 164, endPoint x: 218, endPoint y: 189, distance: 38.0
click at [218, 189] on div "Reunião interna(definição caminhos criativos)" at bounding box center [180, 176] width 170 height 35
copy div "definição caminhos criativos)"
click at [357, 29] on b "55:11" at bounding box center [373, 33] width 33 height 10
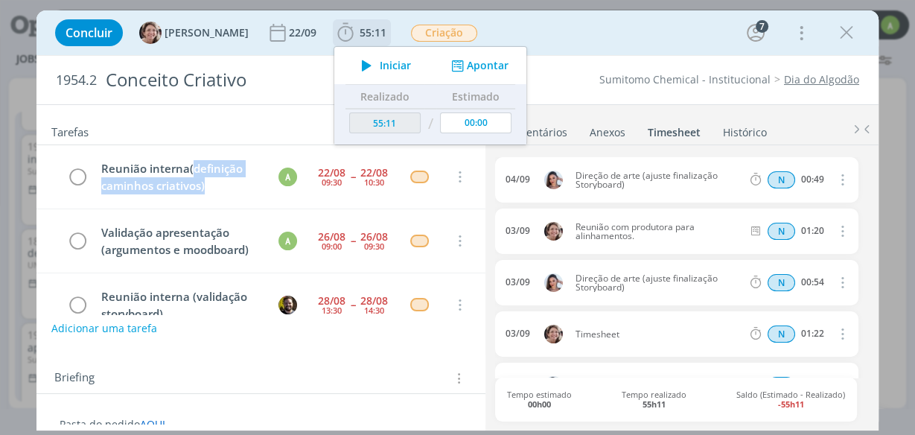
click at [467, 68] on button "Apontar" at bounding box center [478, 66] width 62 height 16
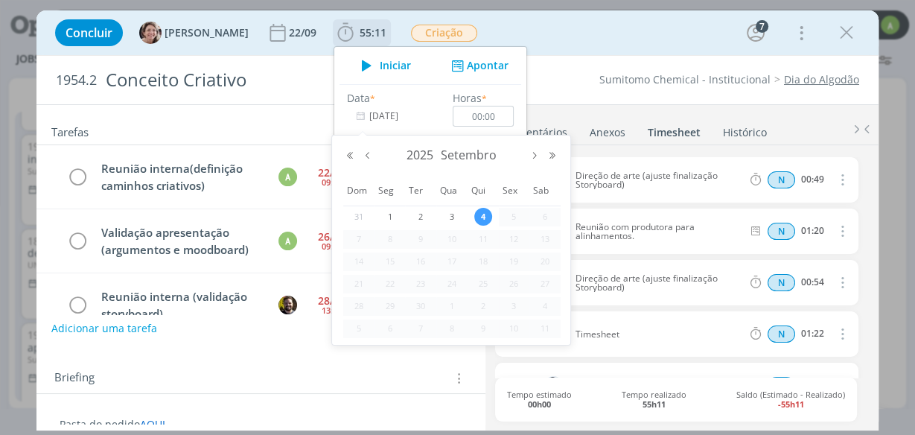
click at [378, 115] on input "[DATE]" at bounding box center [393, 116] width 93 height 21
click at [367, 151] on button "Mês anterior" at bounding box center [368, 155] width 18 height 10
click at [516, 284] on span "22" at bounding box center [514, 284] width 18 height 18
type input "[DATE]"
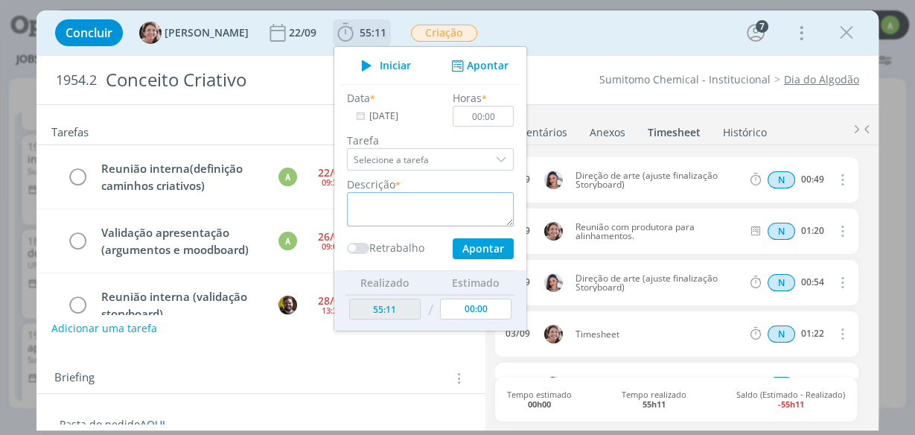
click at [348, 204] on textarea "dialog" at bounding box center [430, 209] width 167 height 34
paste textarea "definição caminhos criativos)"
type textarea "definição caminhos criativos)"
click at [480, 119] on input "00:00" at bounding box center [483, 116] width 61 height 21
type input "01:00"
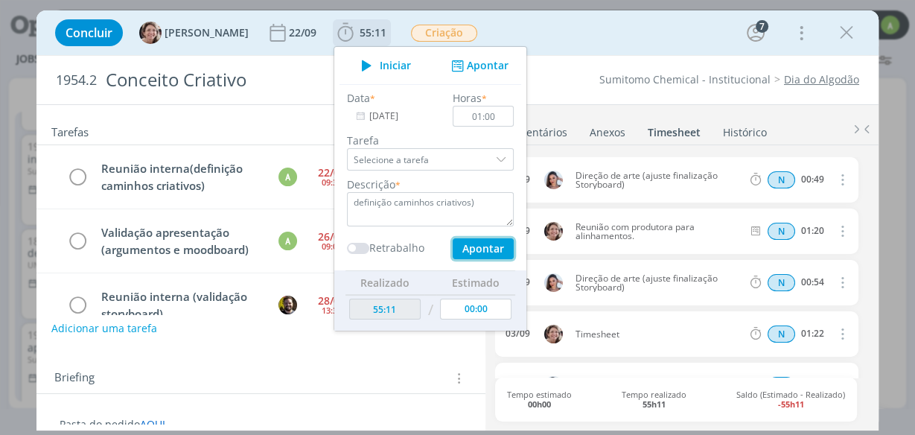
click at [453, 243] on button "Apontar" at bounding box center [483, 248] width 61 height 21
type input "56:11"
type input "[DATE]"
type input "00:00"
click at [78, 176] on icon "dialog" at bounding box center [77, 177] width 21 height 22
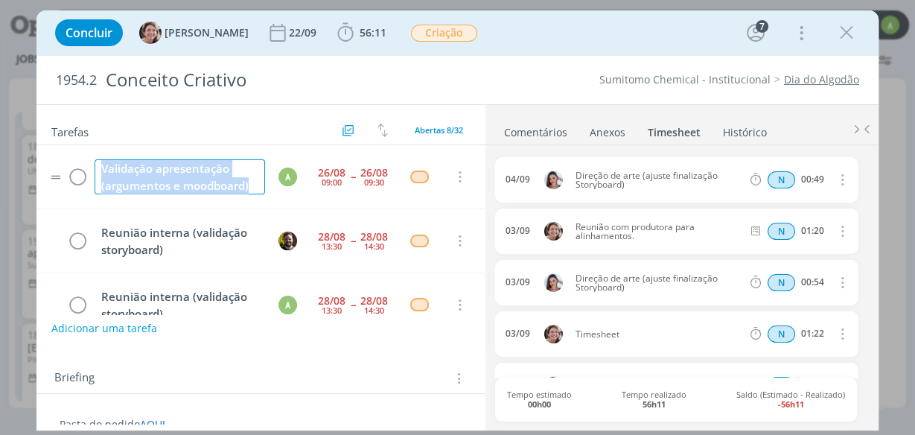
drag, startPoint x: 99, startPoint y: 162, endPoint x: 246, endPoint y: 201, distance: 151.9
click at [249, 202] on tr "Validação apresentação (argumentos e moodboard) A [DATE] 09:00 -- [DATE] 09:30 …" at bounding box center [260, 177] width 449 height 64
copy div "Validação apresentação (argumentos e moodboard)"
click at [334, 37] on icon "dialog" at bounding box center [345, 33] width 22 height 22
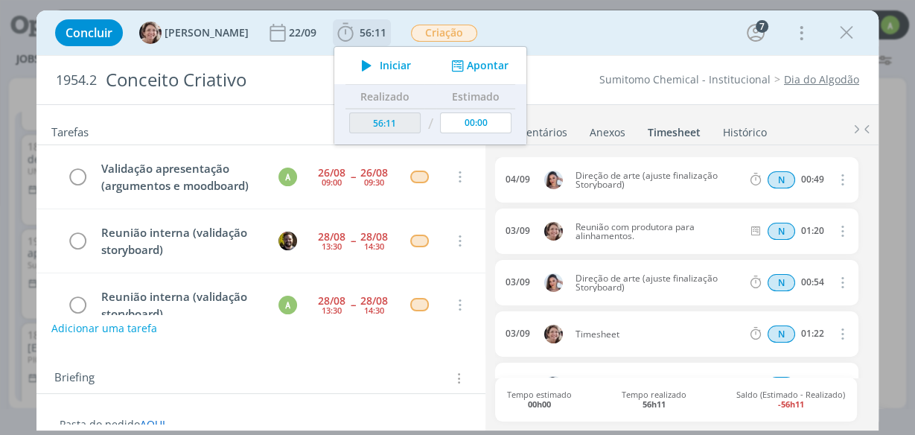
click at [458, 66] on button "Apontar" at bounding box center [478, 66] width 62 height 16
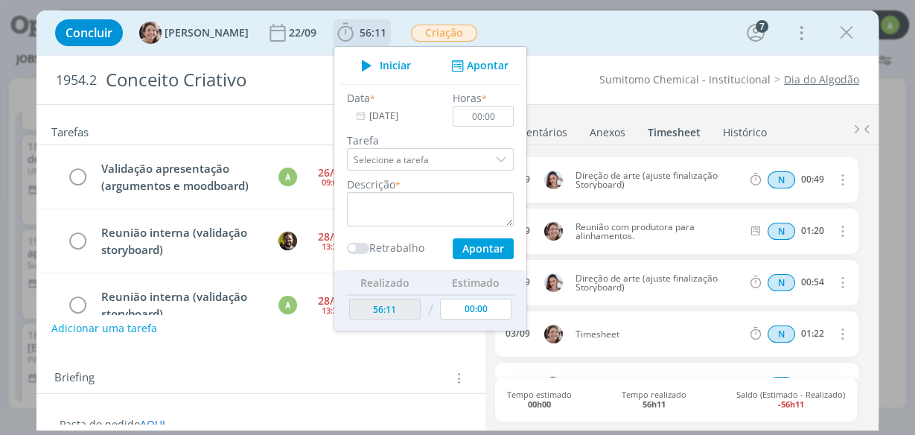
click at [392, 112] on input "[DATE]" at bounding box center [393, 116] width 93 height 21
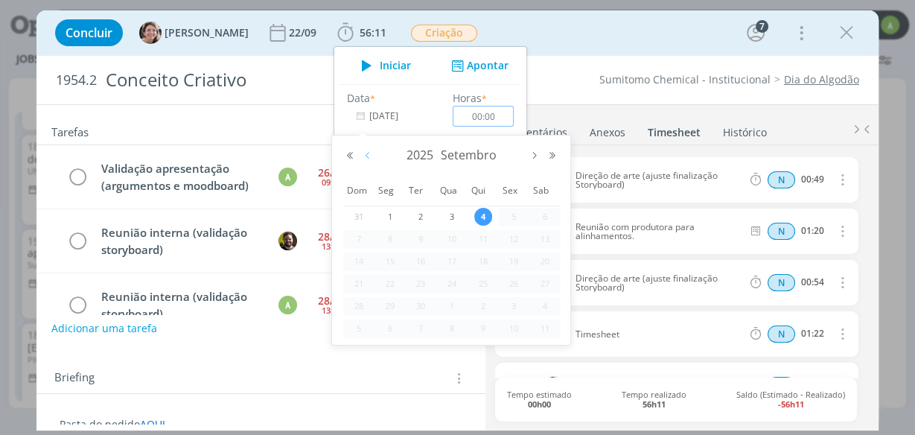
click at [369, 155] on button "Mês anterior" at bounding box center [368, 155] width 18 height 10
click at [419, 306] on span "26" at bounding box center [421, 306] width 18 height 18
type input "[DATE]"
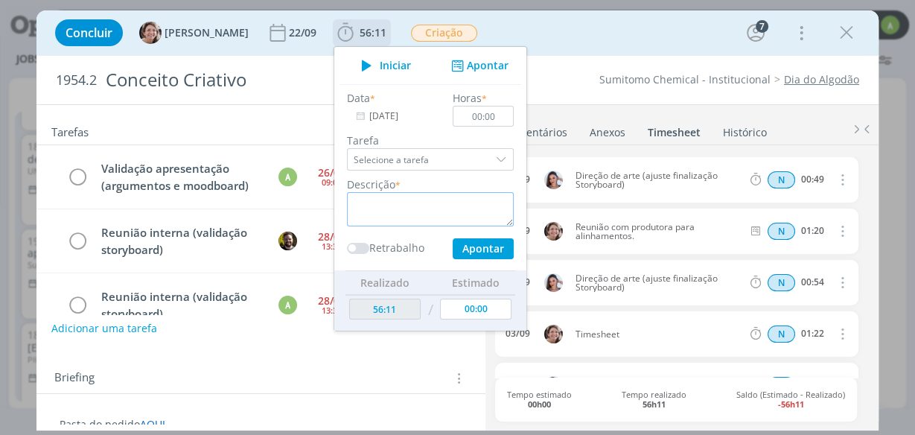
click at [370, 209] on textarea "dialog" at bounding box center [430, 209] width 167 height 34
paste textarea "Validação apresentação (argumentos e moodboard)"
type textarea "Validação apresentação (argumentos e moodboard)"
click at [479, 115] on input "00:00" at bounding box center [483, 116] width 61 height 21
type input "00:20"
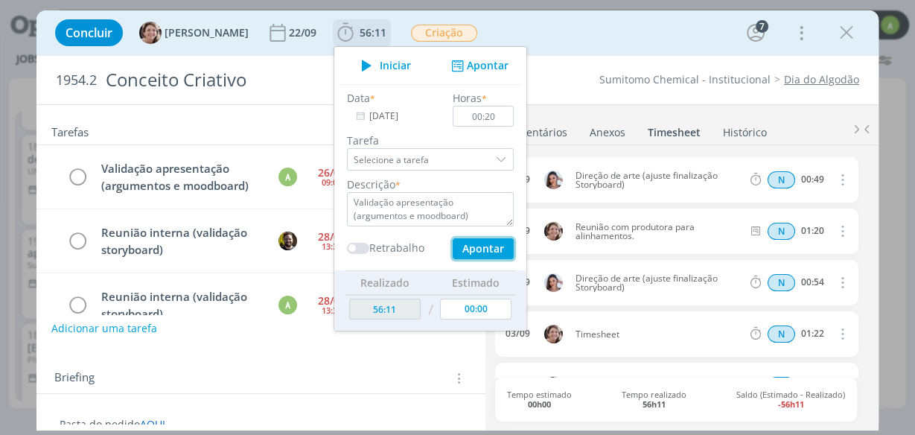
click at [467, 245] on button "Apontar" at bounding box center [483, 248] width 61 height 21
type input "56:31"
type input "[DATE]"
type input "00:00"
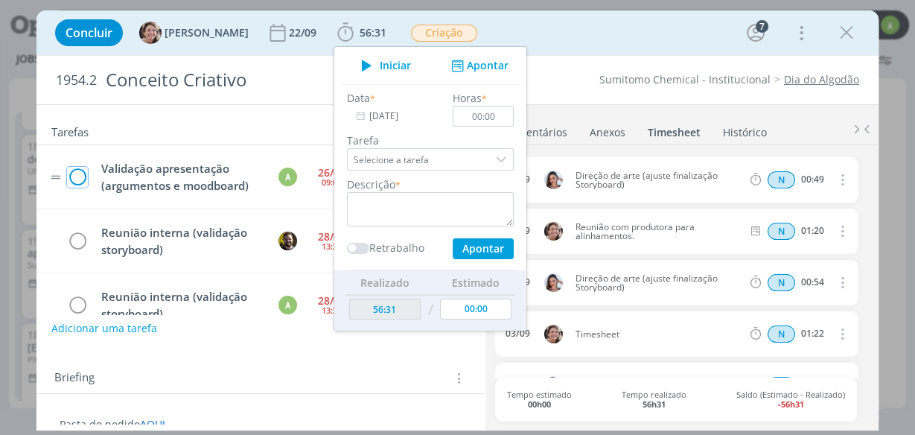
click at [75, 173] on icon "dialog" at bounding box center [77, 177] width 21 height 22
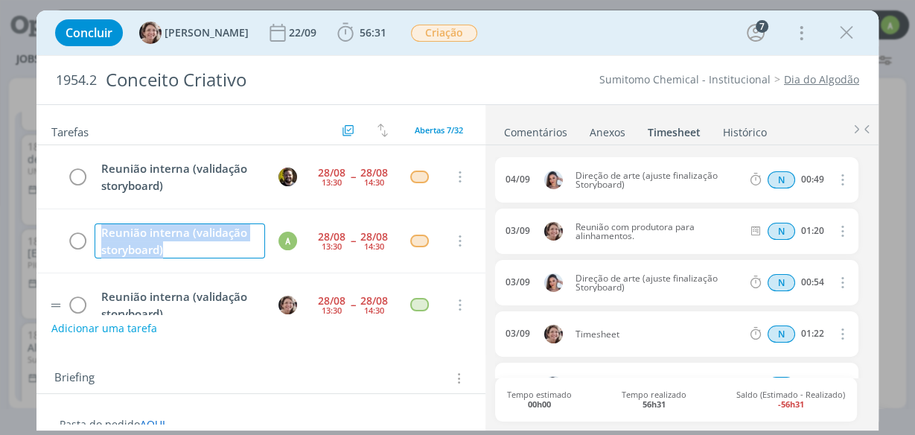
drag, startPoint x: 96, startPoint y: 229, endPoint x: 191, endPoint y: 270, distance: 103.4
click at [191, 270] on div "Reunião interna (validação storyboard) [DATE] 13:30 -- [DATE] 14:30 Cancelar Re…" at bounding box center [260, 360] width 449 height 430
copy div "Reunião interna (validação storyboard)"
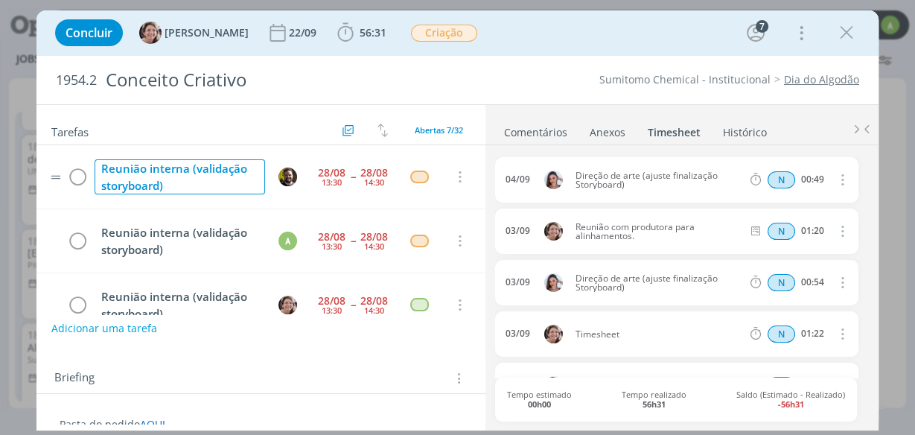
click at [191, 184] on div "Reunião interna (validação storyboard)" at bounding box center [180, 176] width 170 height 35
click at [360, 27] on span "56:31" at bounding box center [373, 32] width 27 height 14
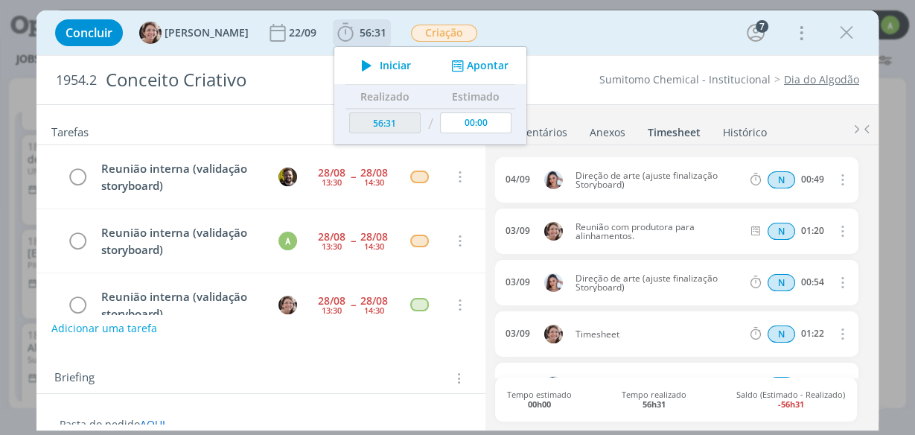
click at [471, 71] on button "Apontar" at bounding box center [478, 66] width 62 height 16
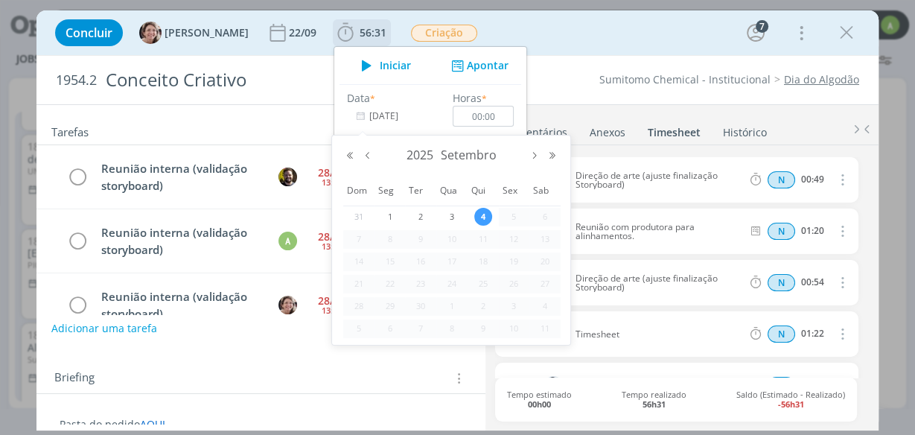
click at [377, 114] on input "[DATE]" at bounding box center [393, 116] width 93 height 21
click at [367, 157] on button "Mês anterior" at bounding box center [368, 155] width 18 height 10
click at [424, 306] on span "26" at bounding box center [421, 306] width 18 height 18
type input "[DATE]"
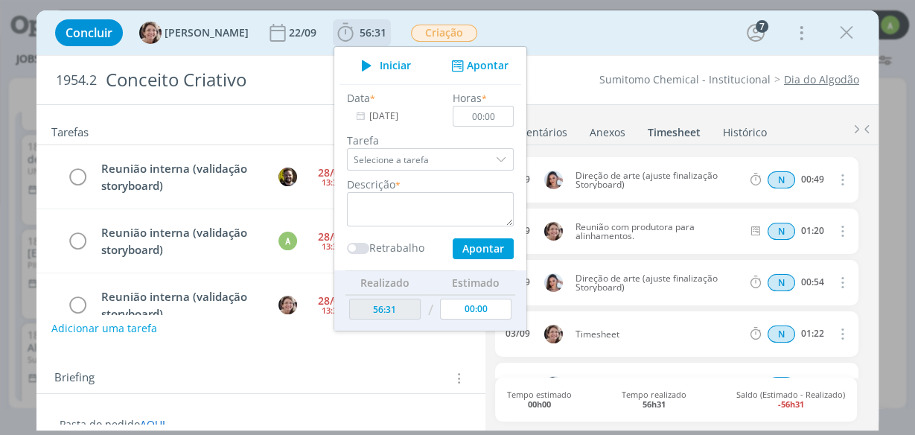
click at [475, 97] on div "Horas * 00:00" at bounding box center [483, 108] width 76 height 36
drag, startPoint x: 464, startPoint y: 112, endPoint x: 456, endPoint y: 115, distance: 8.5
click at [456, 115] on input "00:00" at bounding box center [483, 116] width 61 height 21
type input "01:00"
click at [410, 201] on textarea "dialog" at bounding box center [430, 209] width 167 height 34
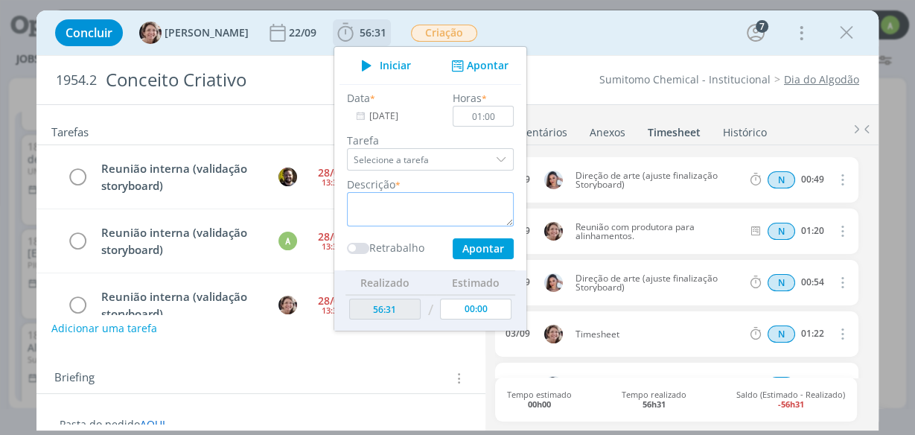
paste textarea "Reunião interna (validação storyboard)"
type textarea "Reunião interna (validação storyboard)"
click at [485, 250] on button "Apontar" at bounding box center [483, 248] width 61 height 21
type input "57:31"
type input "[DATE]"
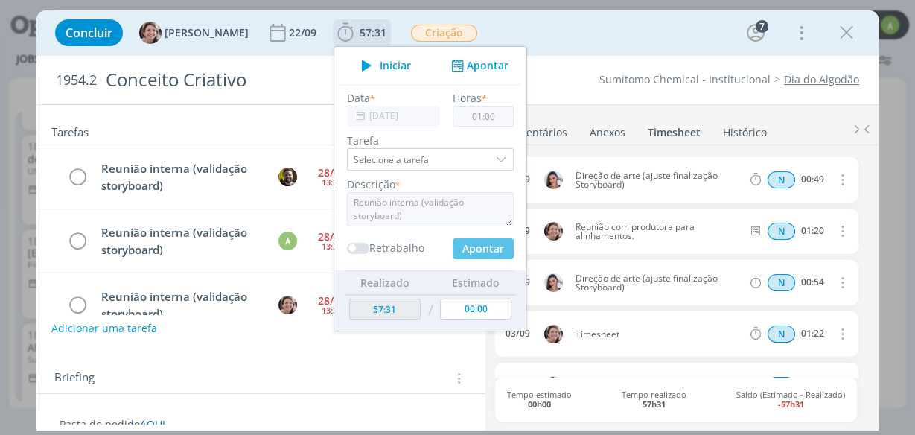
type input "00:00"
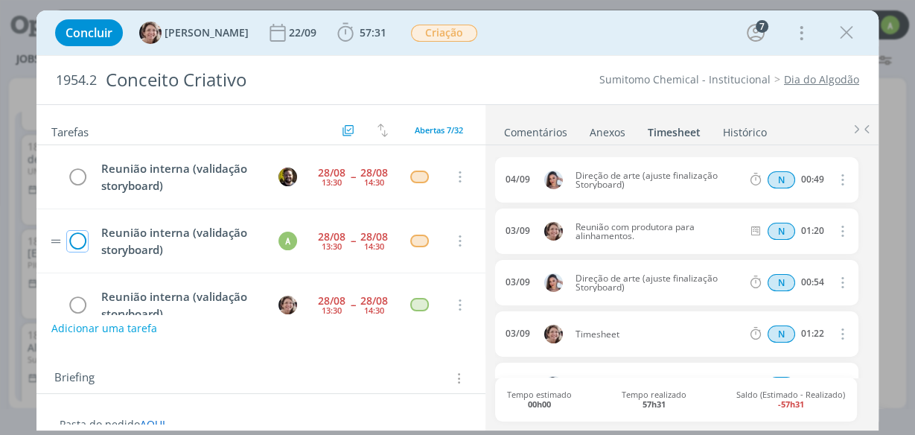
click at [79, 240] on icon "dialog" at bounding box center [77, 241] width 21 height 22
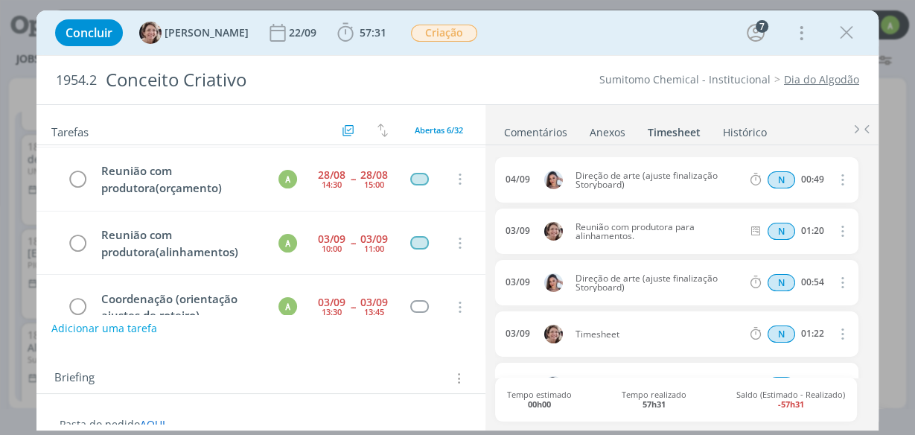
scroll to position [219, 0]
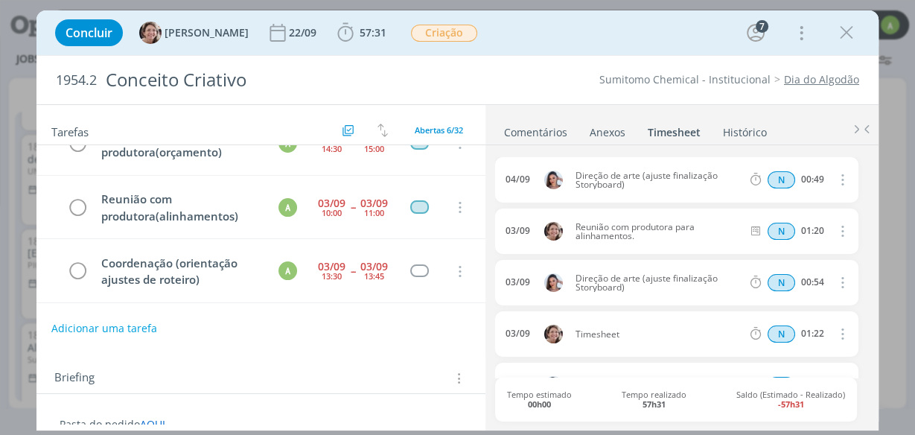
drag, startPoint x: 100, startPoint y: 298, endPoint x: 182, endPoint y: 308, distance: 83.3
click at [185, 313] on div "Reunião interna (validação storyboard) [DATE] 13:30 -- [DATE] 14:30 Cancelar Re…" at bounding box center [260, 230] width 449 height 170
copy div "Reunião produtora de áudio"
drag, startPoint x: 478, startPoint y: 138, endPoint x: 485, endPoint y: 163, distance: 25.7
click at [482, 170] on div "Tarefas Usar Job de template Criar template a partir deste job Visualizar Templ…" at bounding box center [260, 264] width 449 height 319
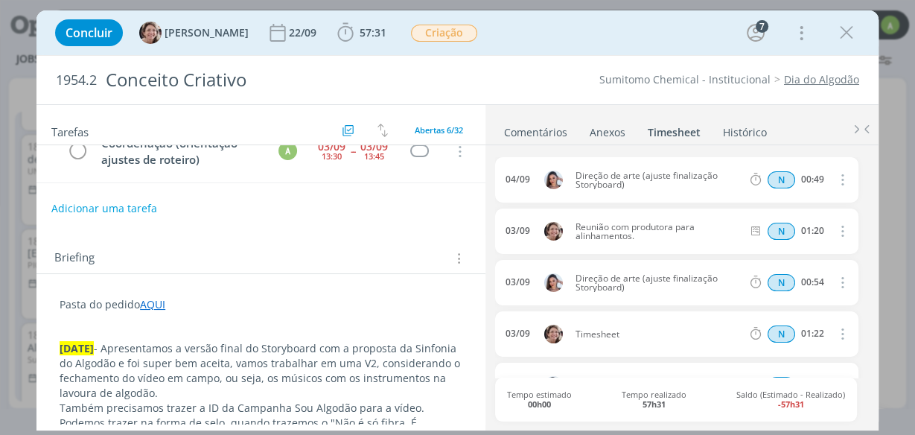
scroll to position [0, 0]
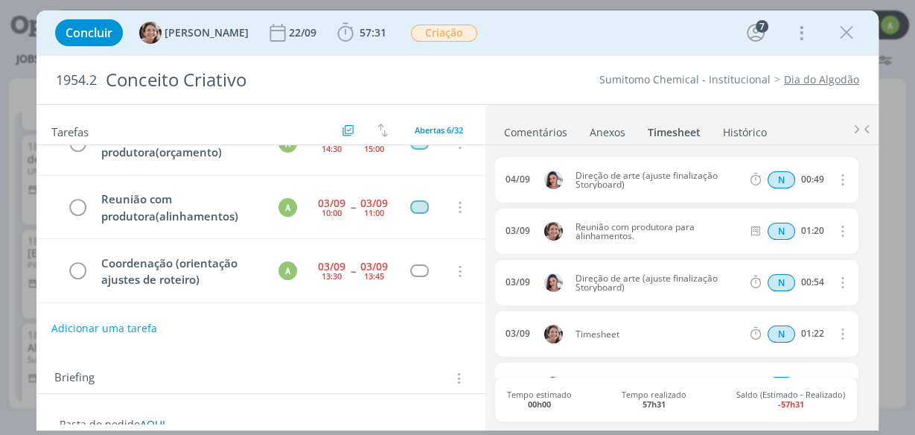
click at [374, 325] on div "Adicionar uma tarefa" at bounding box center [260, 328] width 449 height 27
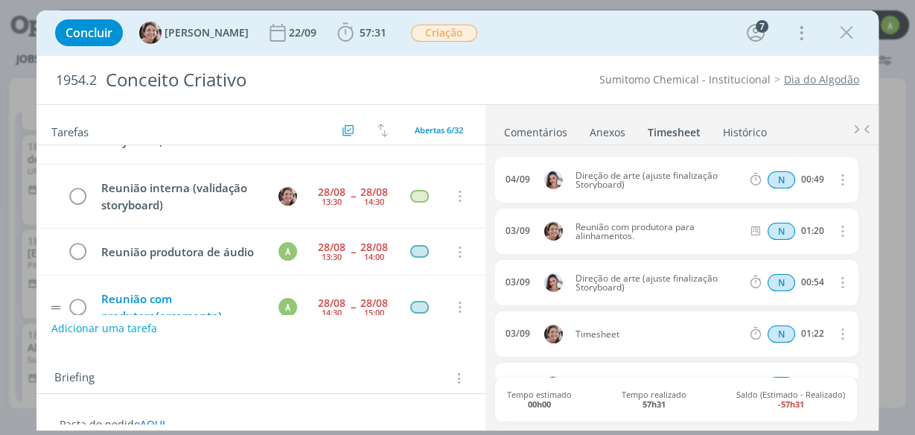
scroll to position [40, 0]
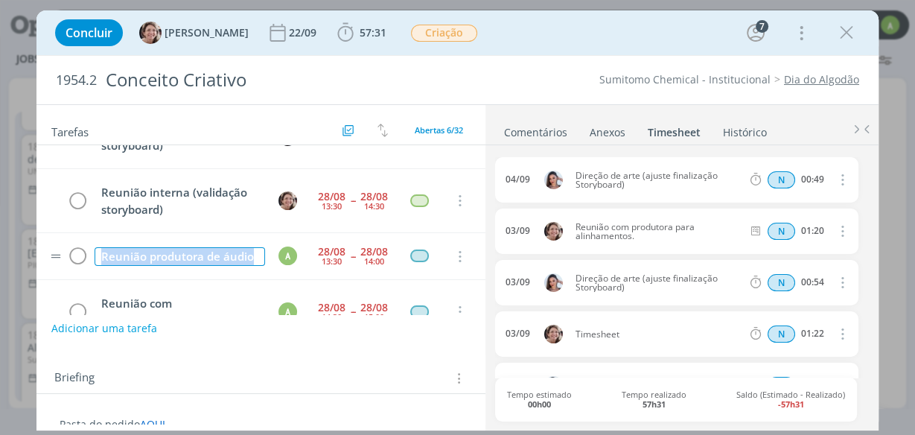
drag, startPoint x: 99, startPoint y: 250, endPoint x: 172, endPoint y: 285, distance: 80.9
click at [172, 280] on tr "Reunião produtora de áudio A [DATE] 13:30 -- [DATE] 14:00 Cancelar" at bounding box center [260, 256] width 449 height 47
copy div "Reunião produtora de áudio"
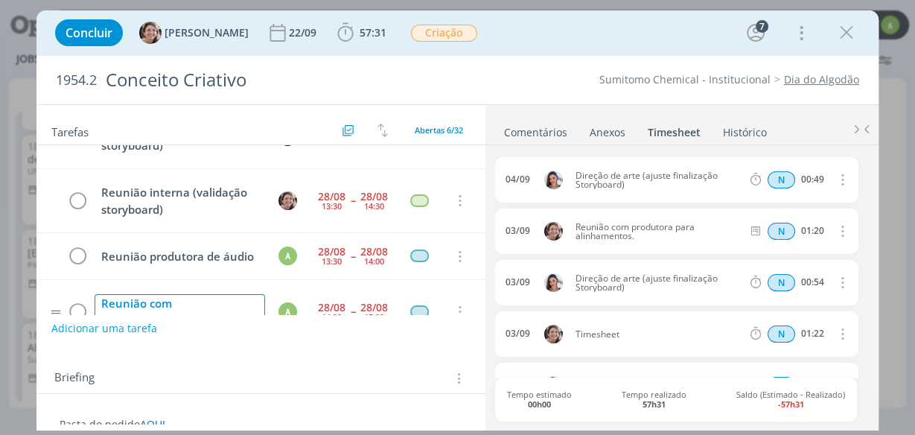
click at [193, 309] on div "Reunião com produtora(orçamento)" at bounding box center [180, 311] width 170 height 35
click at [357, 37] on b "57:31" at bounding box center [373, 33] width 33 height 10
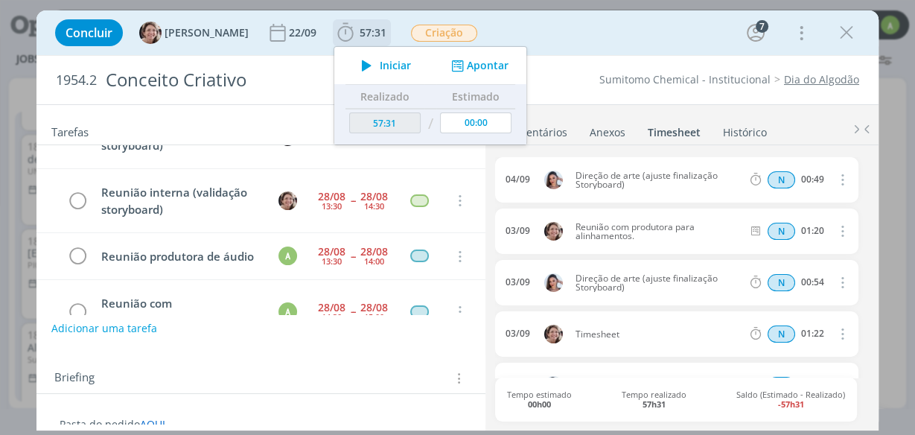
click at [459, 71] on button "Apontar" at bounding box center [478, 66] width 62 height 16
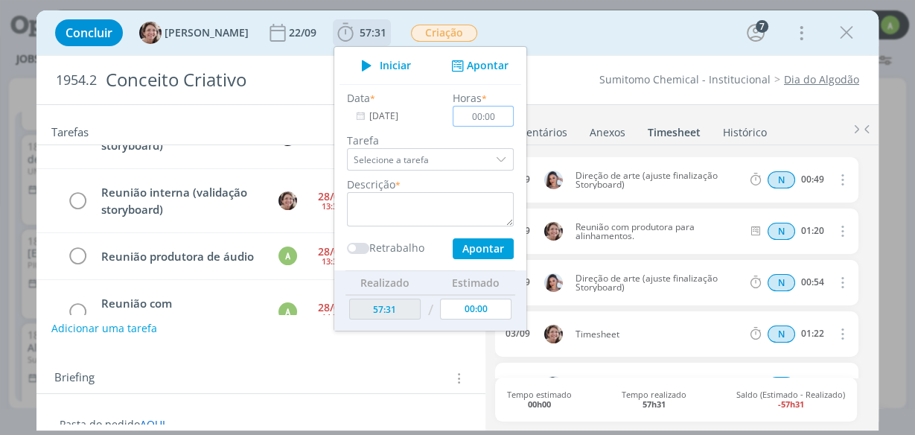
drag, startPoint x: 455, startPoint y: 109, endPoint x: 479, endPoint y: 110, distance: 23.8
click at [479, 110] on input "00:00" at bounding box center [483, 116] width 61 height 21
click at [482, 116] on input "00:00" at bounding box center [483, 116] width 61 height 21
type input "00:30"
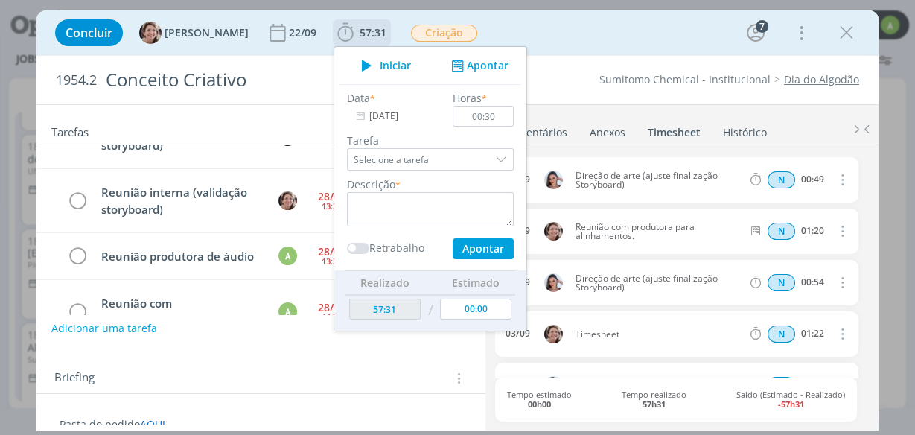
click at [375, 119] on input "[DATE]" at bounding box center [393, 116] width 93 height 21
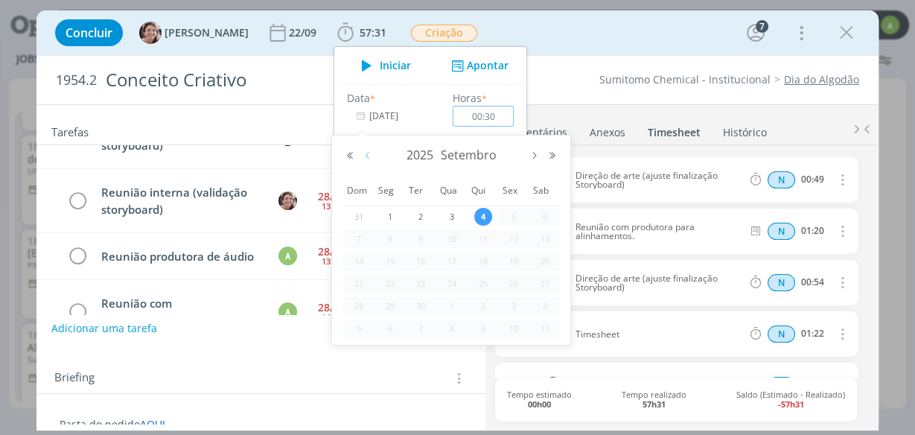
click at [369, 154] on button "Mês anterior" at bounding box center [368, 155] width 18 height 10
click at [484, 305] on span "28" at bounding box center [483, 306] width 18 height 18
type input "[DATE]"
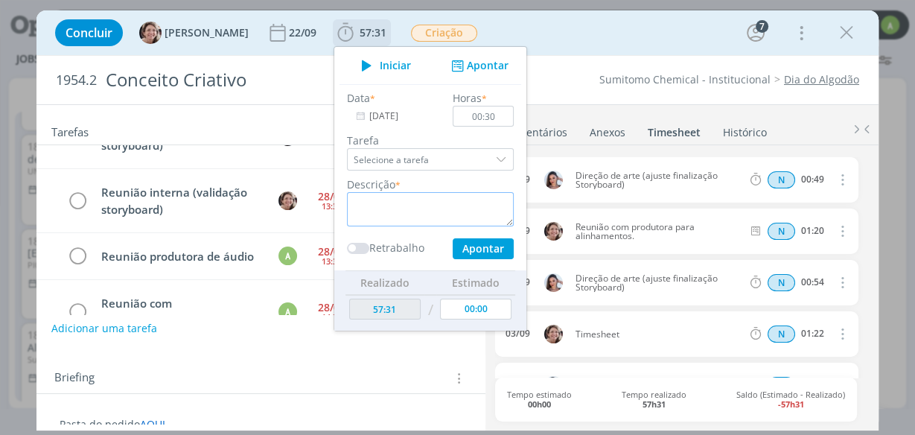
click at [374, 206] on textarea "dialog" at bounding box center [430, 209] width 167 height 34
click at [373, 206] on textarea "dialog" at bounding box center [430, 209] width 167 height 34
click at [351, 200] on textarea "dialog" at bounding box center [430, 209] width 167 height 34
paste textarea "Reunião produtora de áudio"
type textarea "Reunião produtora de áudio"
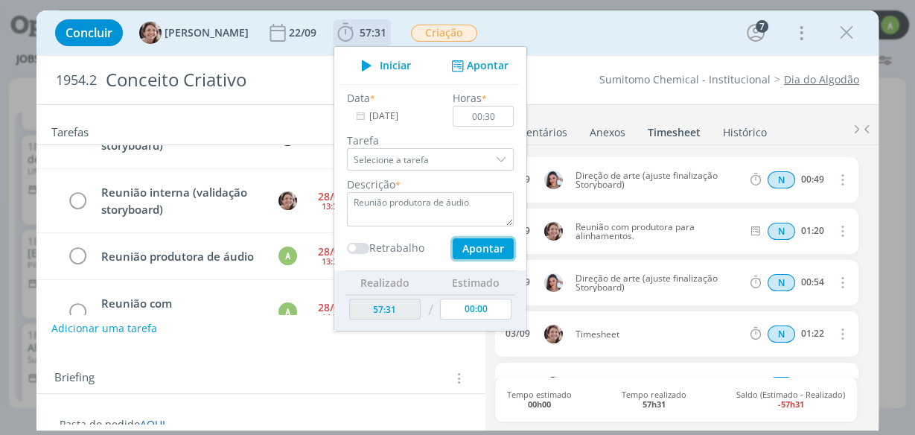
click at [463, 253] on button "Apontar" at bounding box center [483, 248] width 61 height 21
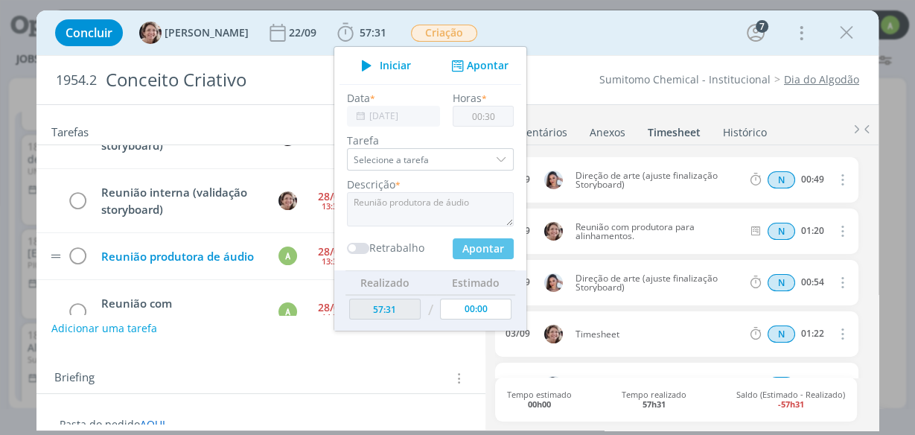
type input "58:01"
type input "[DATE]"
type input "00:00"
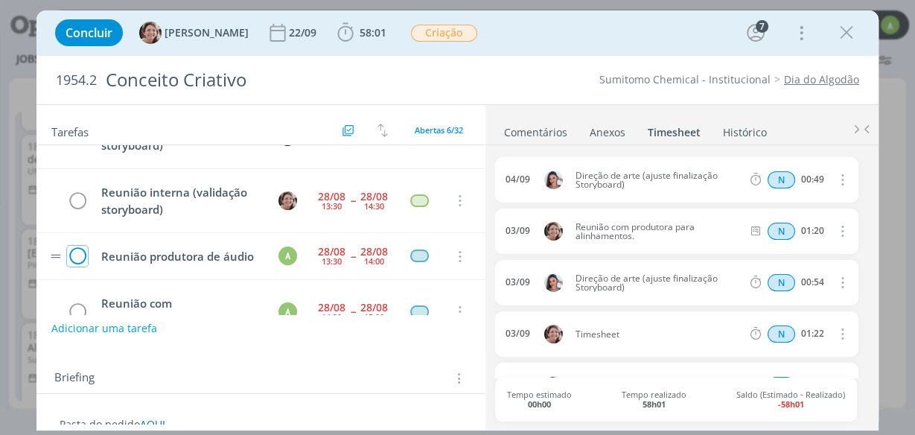
click at [75, 261] on icon "dialog" at bounding box center [77, 257] width 21 height 22
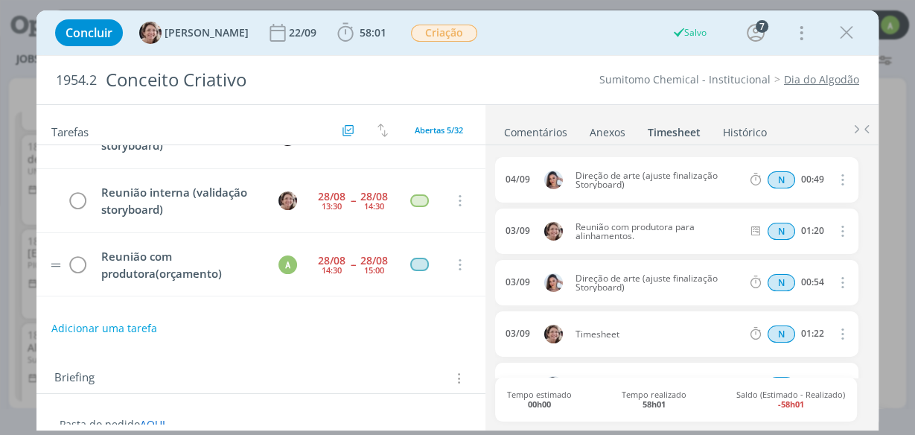
scroll to position [61, 0]
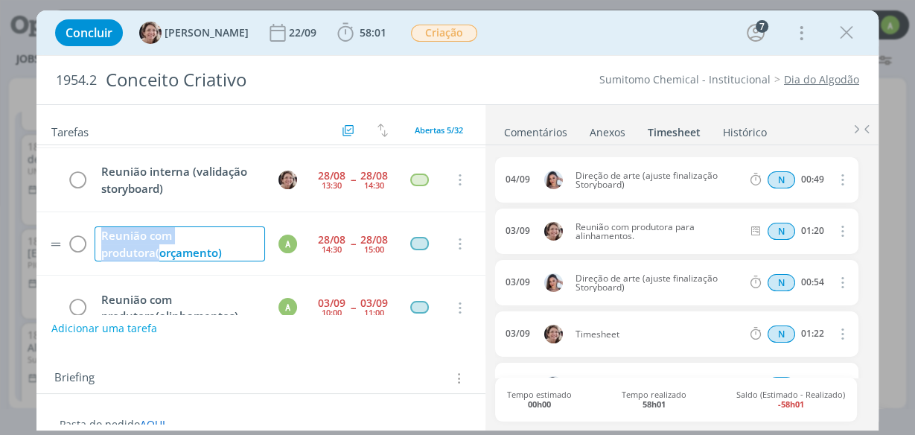
drag, startPoint x: 101, startPoint y: 232, endPoint x: 161, endPoint y: 253, distance: 63.4
click at [161, 253] on div "Reunião com produtora(orçamento)" at bounding box center [180, 243] width 170 height 35
drag, startPoint x: 101, startPoint y: 222, endPoint x: 144, endPoint y: 247, distance: 50.1
click at [144, 247] on div "Reunião produtora de áudioorçamento)" at bounding box center [180, 243] width 170 height 35
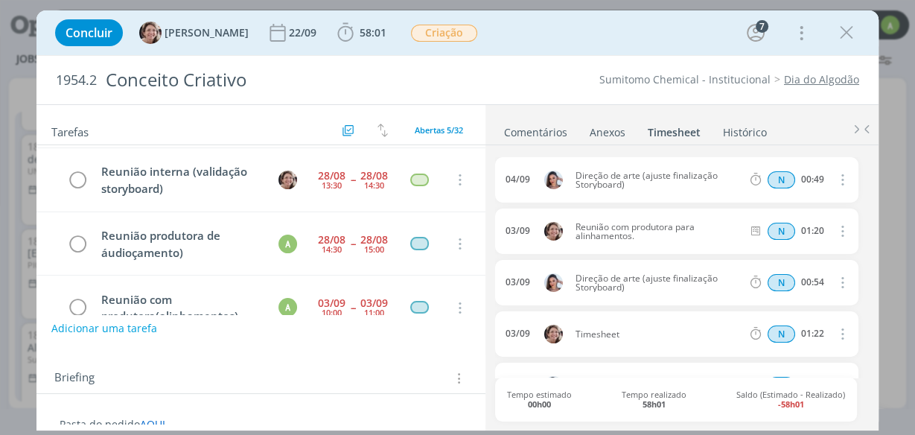
click at [287, 133] on h2 "Tarefas" at bounding box center [194, 130] width 287 height 19
click at [360, 39] on span "58:01" at bounding box center [373, 32] width 27 height 14
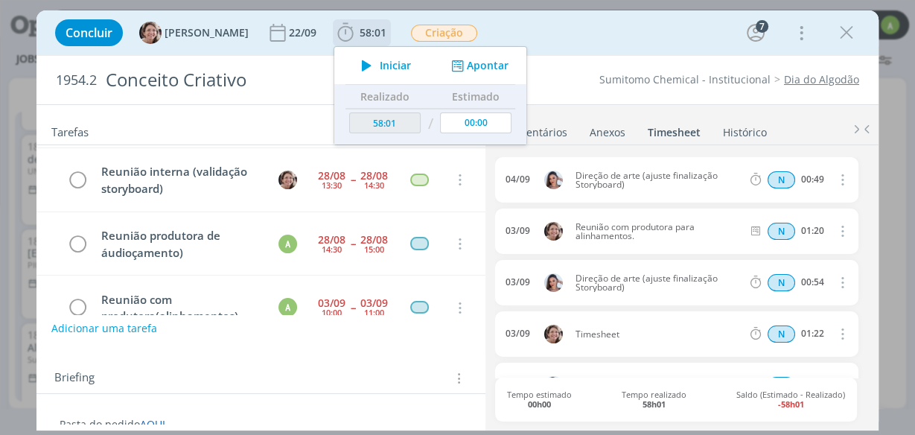
click at [456, 67] on button "Apontar" at bounding box center [478, 66] width 62 height 16
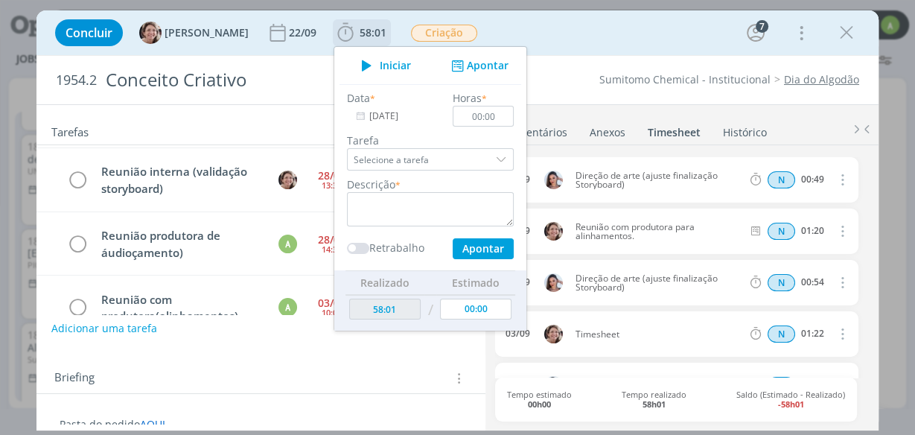
click at [381, 115] on input "[DATE]" at bounding box center [393, 116] width 93 height 21
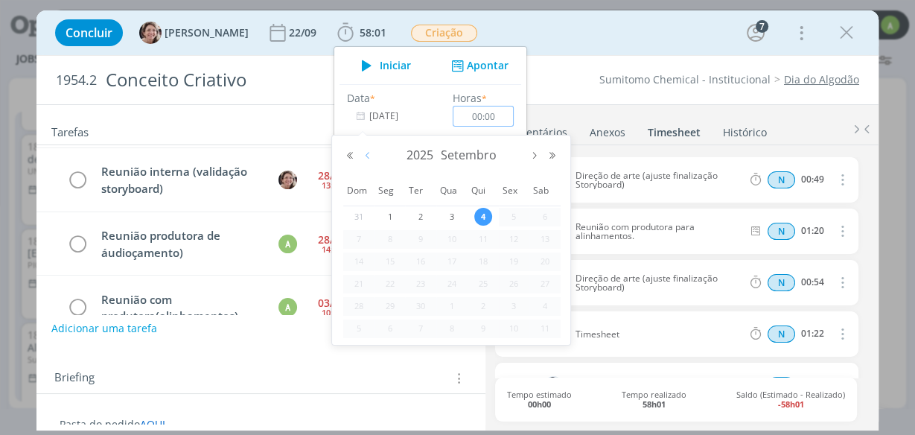
click at [366, 157] on button "Mês anterior" at bounding box center [368, 155] width 18 height 10
click at [480, 305] on span "28" at bounding box center [483, 306] width 18 height 18
type input "[DATE]"
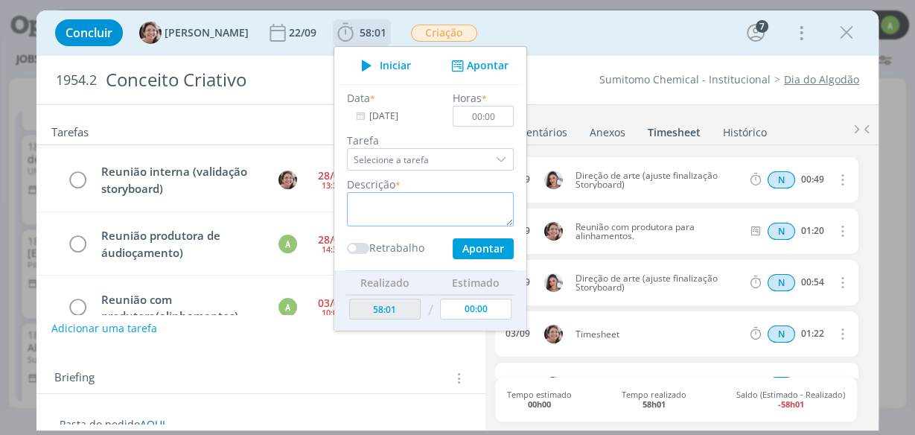
click at [357, 200] on textarea "dialog" at bounding box center [430, 209] width 167 height 34
paste textarea "Reunião produtora de áudio"
type textarea "Reunião produtora de áudio"
click at [479, 119] on input "00:00" at bounding box center [483, 116] width 61 height 21
type input "01:00"
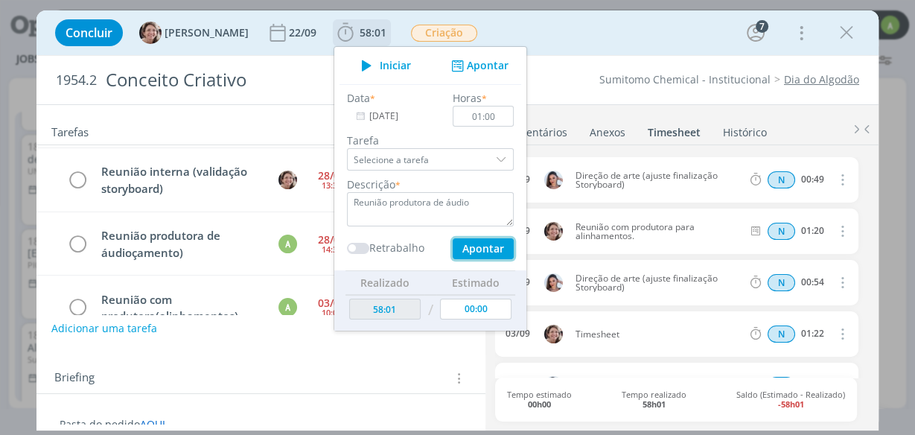
click at [456, 250] on button "Apontar" at bounding box center [483, 248] width 61 height 21
type input "59:01"
type input "[DATE]"
type input "00:00"
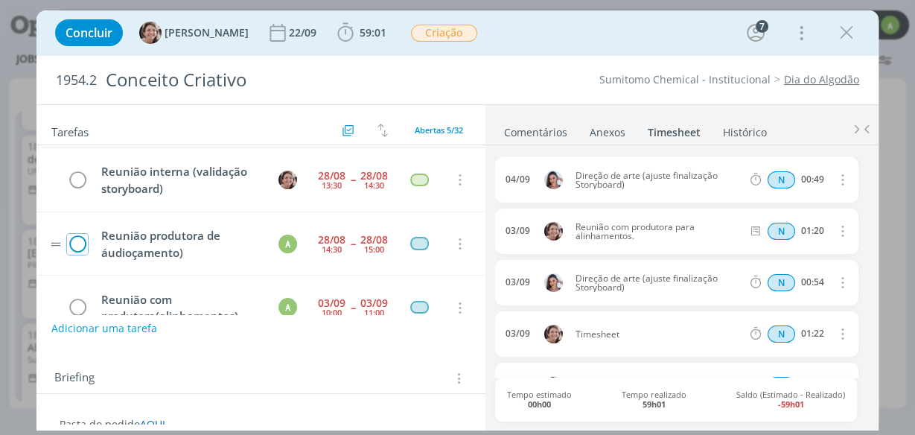
click at [79, 240] on icon "dialog" at bounding box center [77, 244] width 21 height 22
click at [850, 43] on button "dialog" at bounding box center [846, 33] width 22 height 22
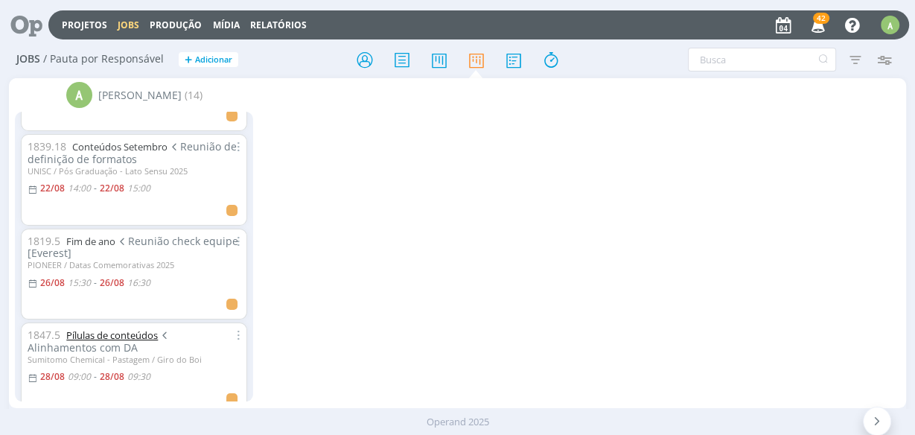
click at [133, 331] on link "Pílulas de conteúdos" at bounding box center [112, 334] width 92 height 13
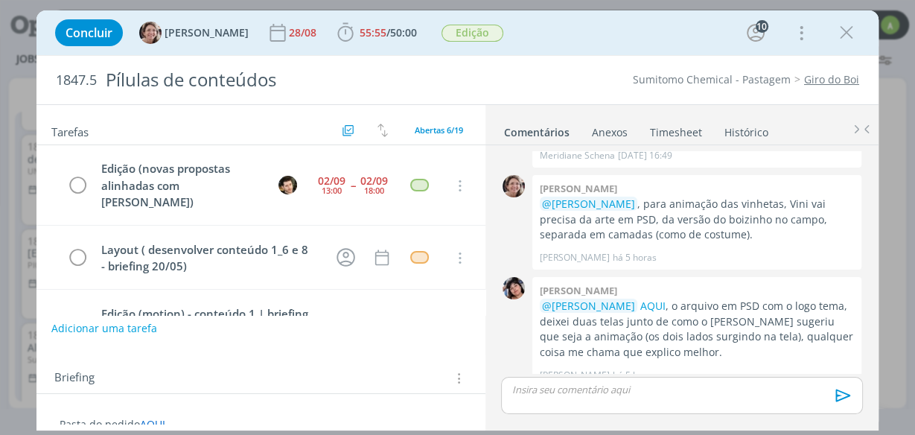
scroll to position [286, 0]
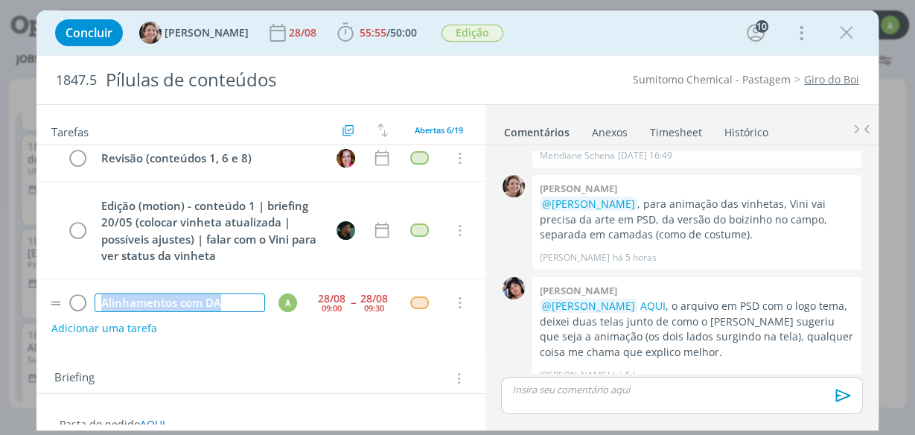
drag, startPoint x: 100, startPoint y: 275, endPoint x: 223, endPoint y: 279, distance: 122.9
click at [223, 293] on div "Alinhamentos com DA" at bounding box center [180, 302] width 170 height 19
copy div "Alinhamentos com DA"
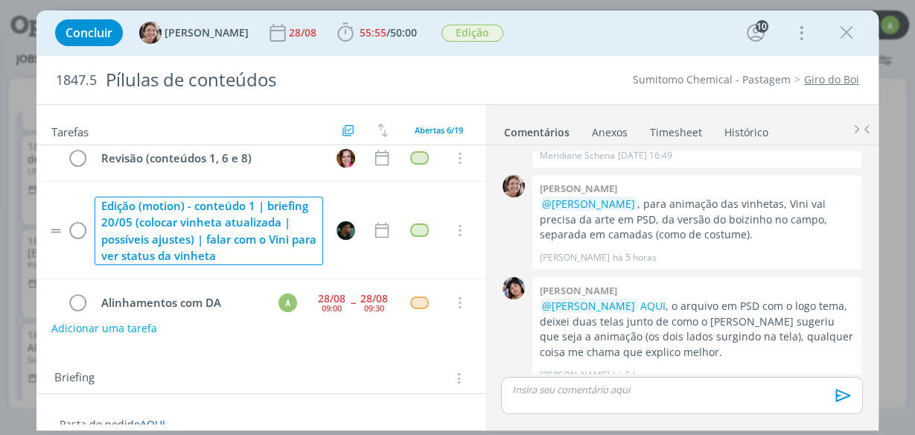
click at [205, 197] on div "Edição (motion) - conteúdo 1 | briefing 20/05 (colocar vinheta atualizada | pos…" at bounding box center [209, 231] width 229 height 68
click at [334, 34] on icon "dialog" at bounding box center [345, 33] width 22 height 22
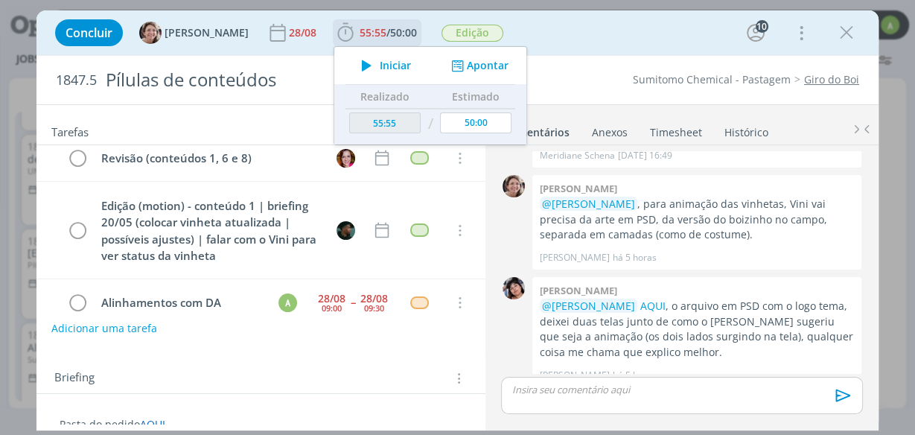
click at [452, 66] on button "Apontar" at bounding box center [478, 66] width 62 height 16
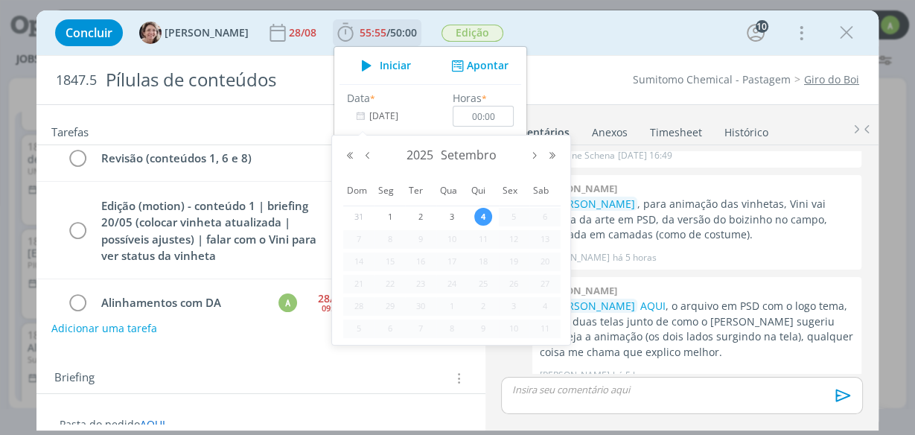
click at [385, 115] on input "[DATE]" at bounding box center [393, 116] width 93 height 21
click at [365, 153] on button "Mês anterior" at bounding box center [368, 155] width 18 height 10
click at [479, 305] on span "28" at bounding box center [483, 306] width 18 height 18
type input "[DATE]"
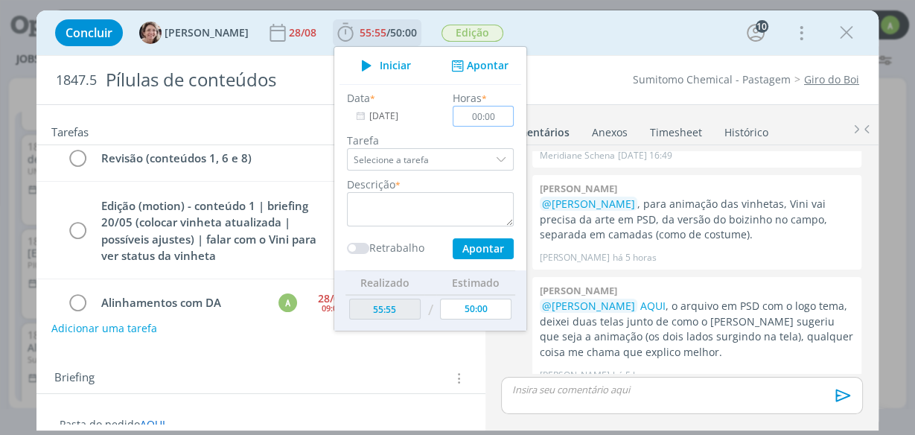
click at [479, 114] on input "00:00" at bounding box center [483, 116] width 61 height 21
type input "00:30"
click at [371, 203] on textarea "dialog" at bounding box center [430, 209] width 167 height 34
paste textarea "Alinhamentos com DA"
type textarea "Alinhamentos com DA"
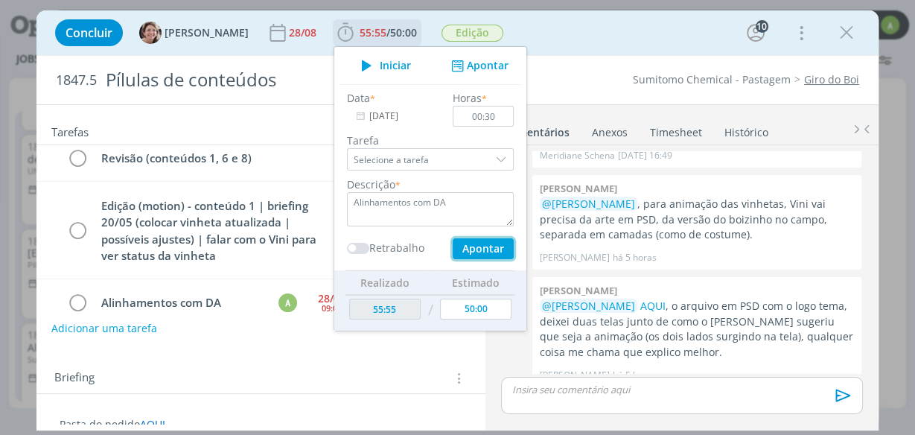
click at [478, 246] on button "Apontar" at bounding box center [483, 248] width 61 height 21
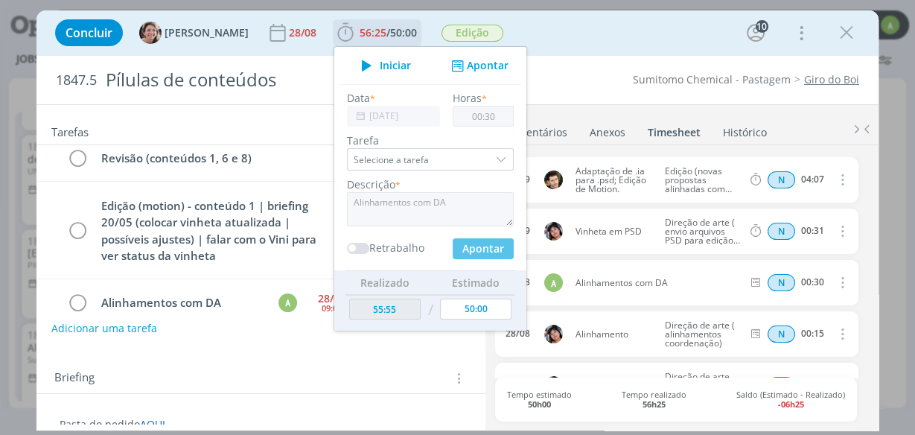
type input "[DATE]"
type input "00:00"
type input "56:25"
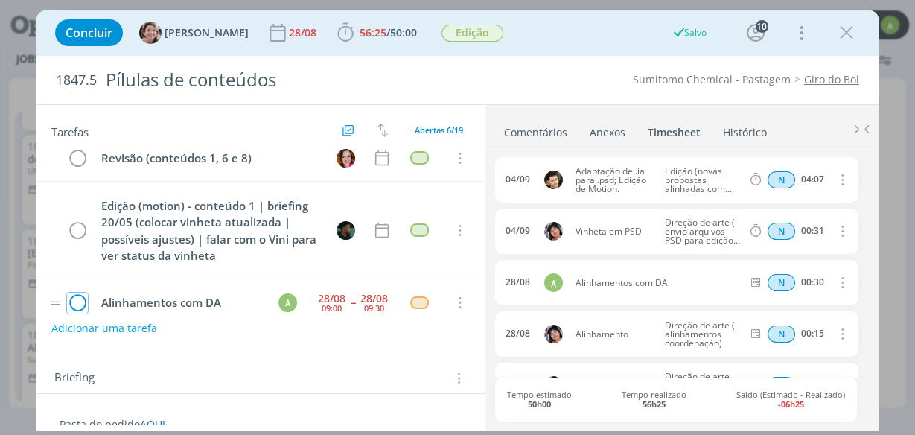
click at [80, 292] on icon "dialog" at bounding box center [77, 303] width 21 height 22
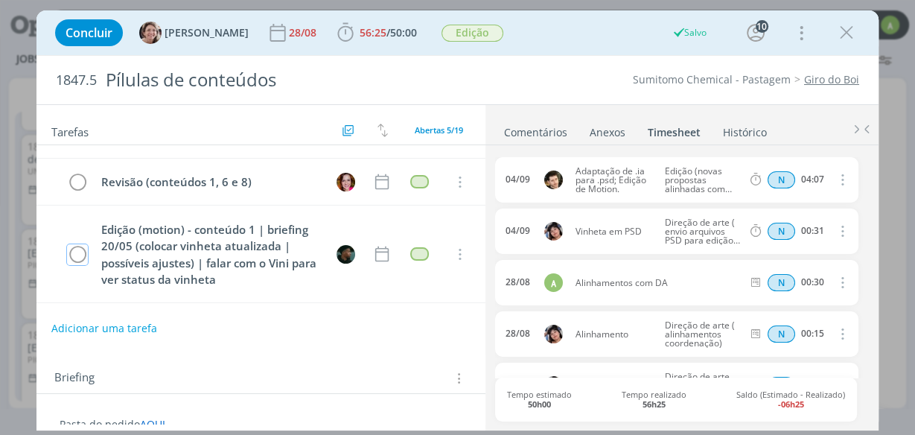
scroll to position [240, 0]
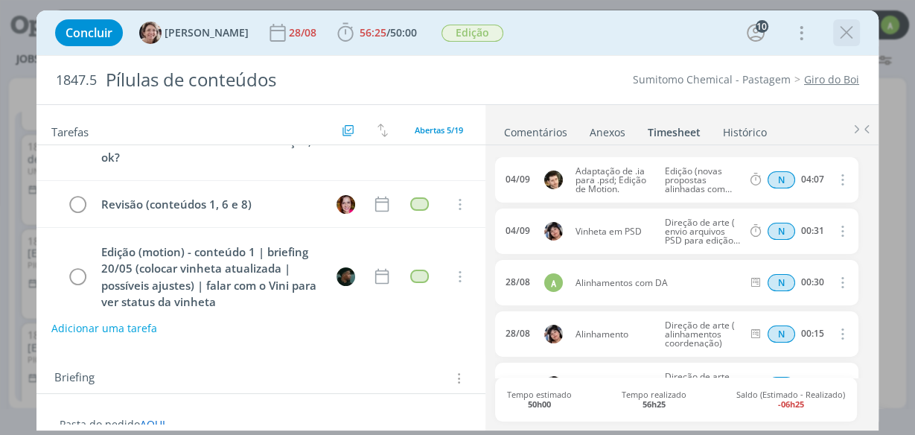
click at [853, 33] on icon "dialog" at bounding box center [846, 33] width 22 height 22
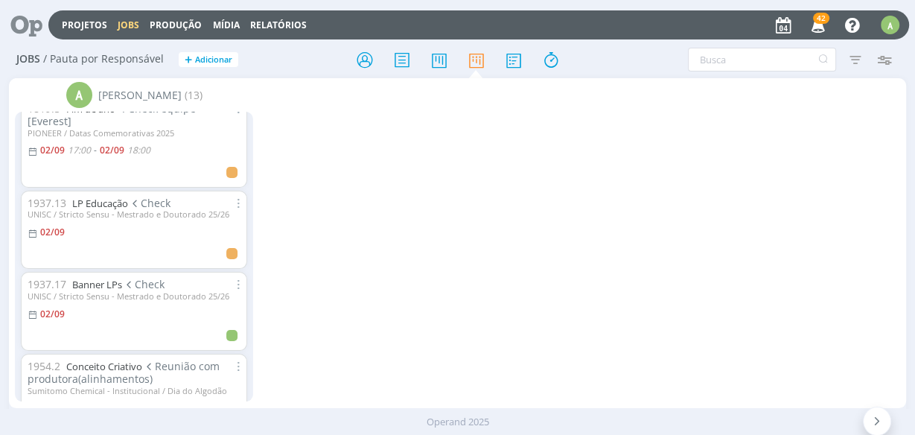
scroll to position [536, 0]
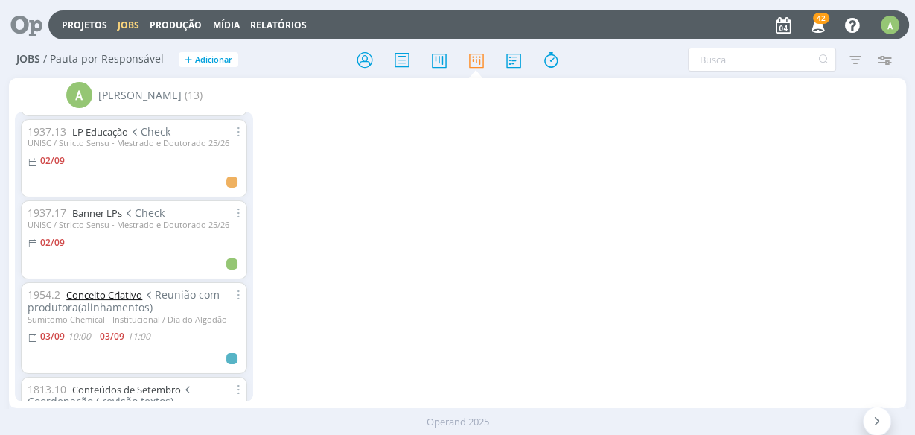
click at [136, 288] on link "Conceito Criativo" at bounding box center [104, 294] width 76 height 13
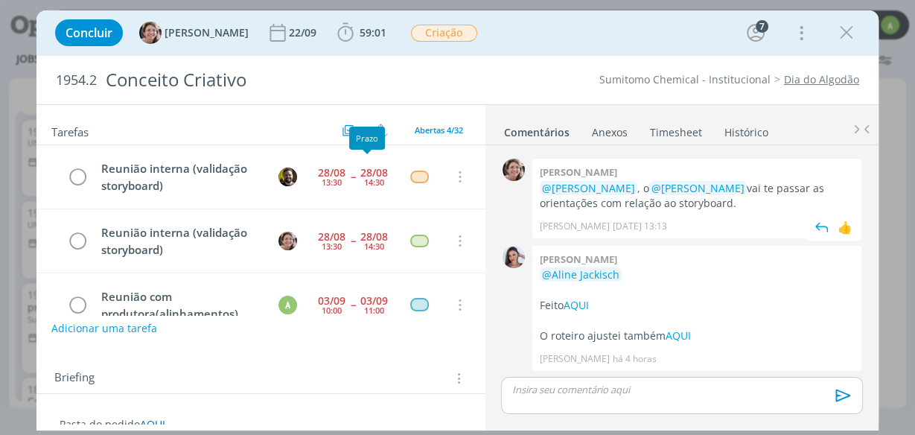
scroll to position [63, 0]
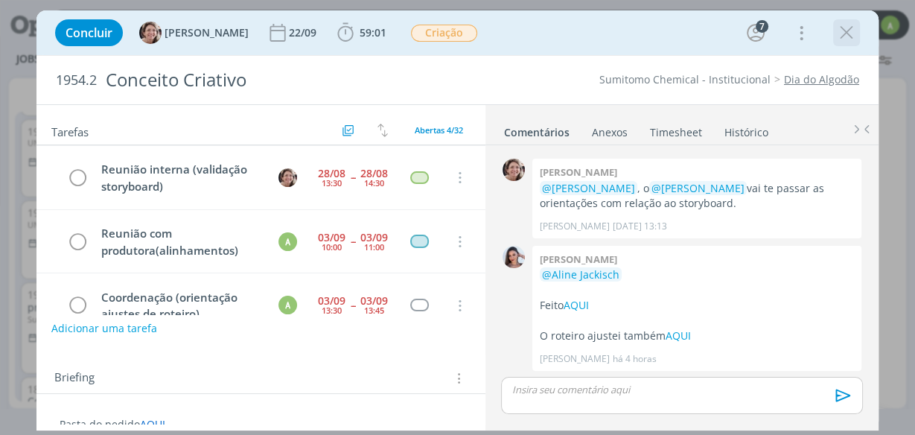
click at [850, 34] on icon "dialog" at bounding box center [846, 33] width 22 height 22
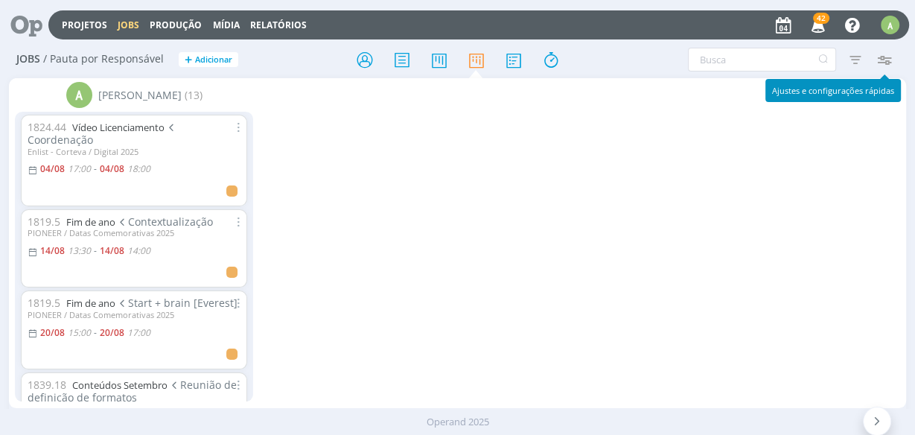
click at [887, 68] on icon "button" at bounding box center [883, 59] width 27 height 27
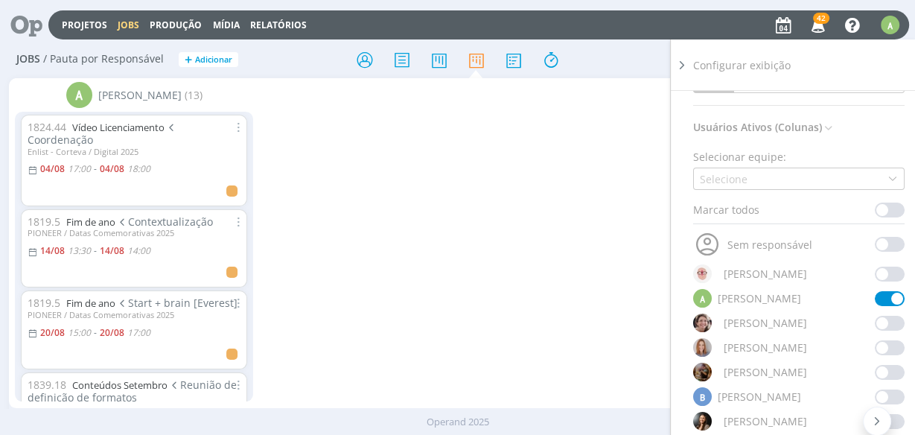
click at [594, 208] on div "A [PERSON_NAME] (13) 1824.44 Vídeo Licenciamento Coordenação Enlist - Corteva /…" at bounding box center [457, 243] width 896 height 330
